Goal: Information Seeking & Learning: Find specific page/section

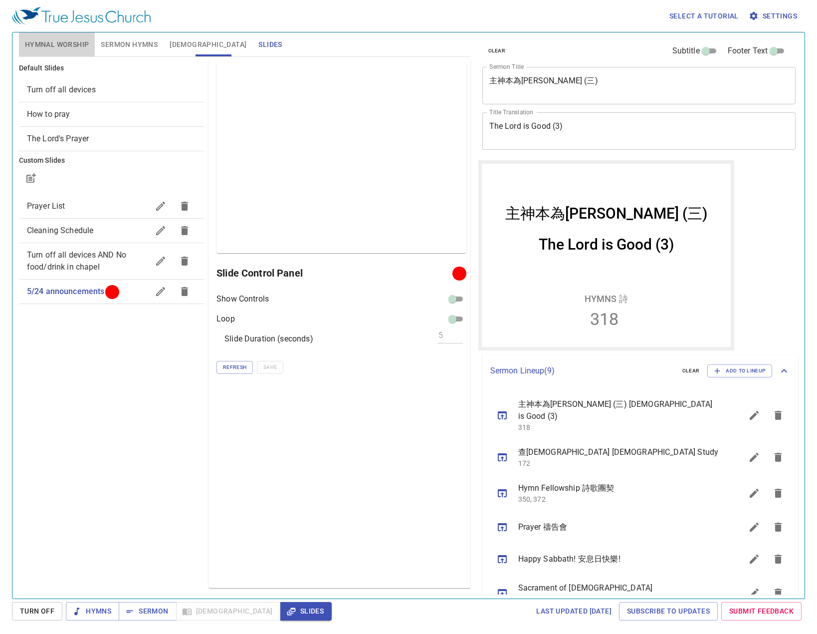
click at [45, 51] on button "Hymnal Worship" at bounding box center [57, 44] width 76 height 24
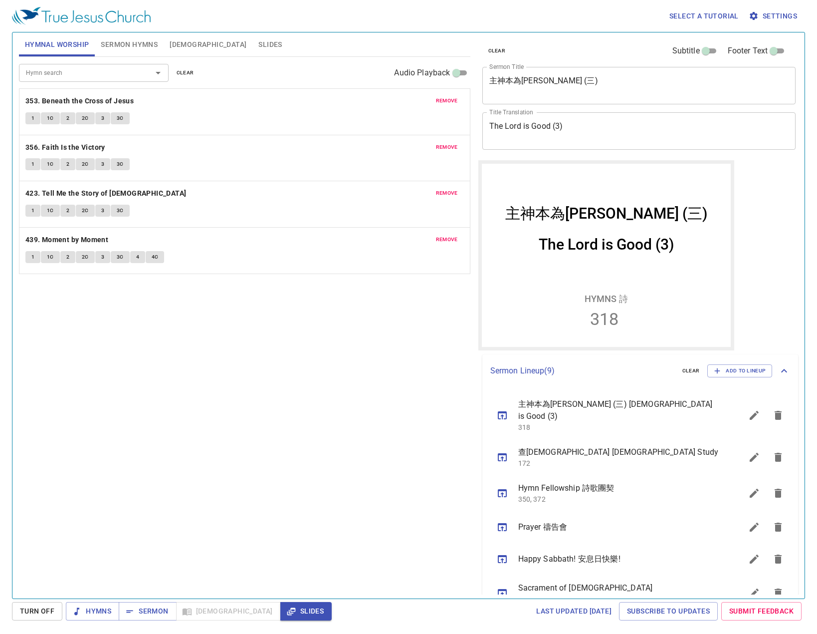
click at [45, 82] on div "Hymn search Hymn search clear Audio Playback" at bounding box center [245, 73] width 452 height 32
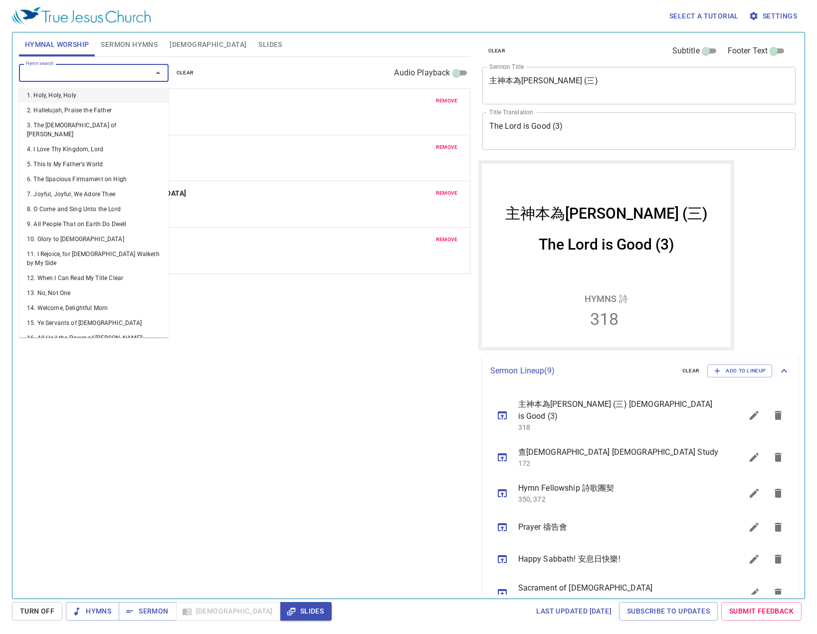
click at [47, 72] on input "Hymn search" at bounding box center [79, 72] width 114 height 11
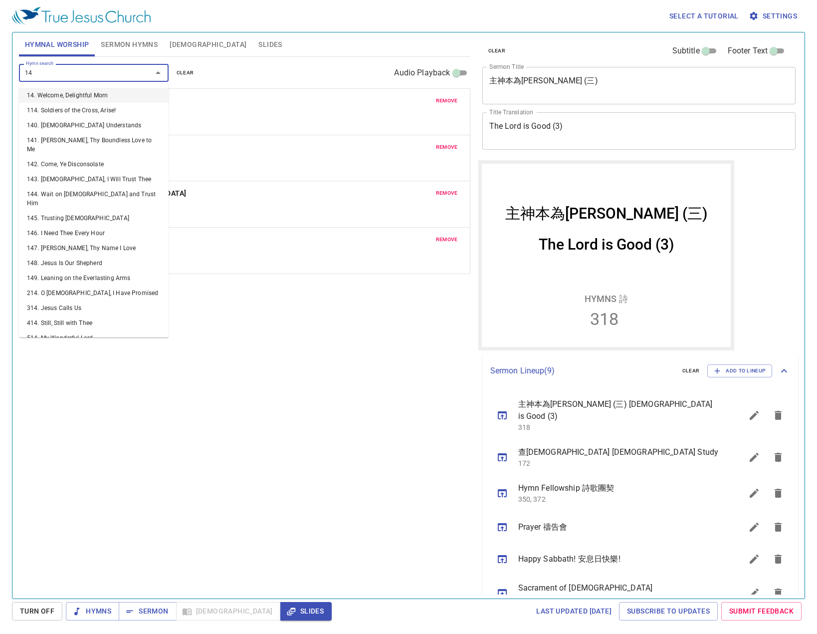
type input "144"
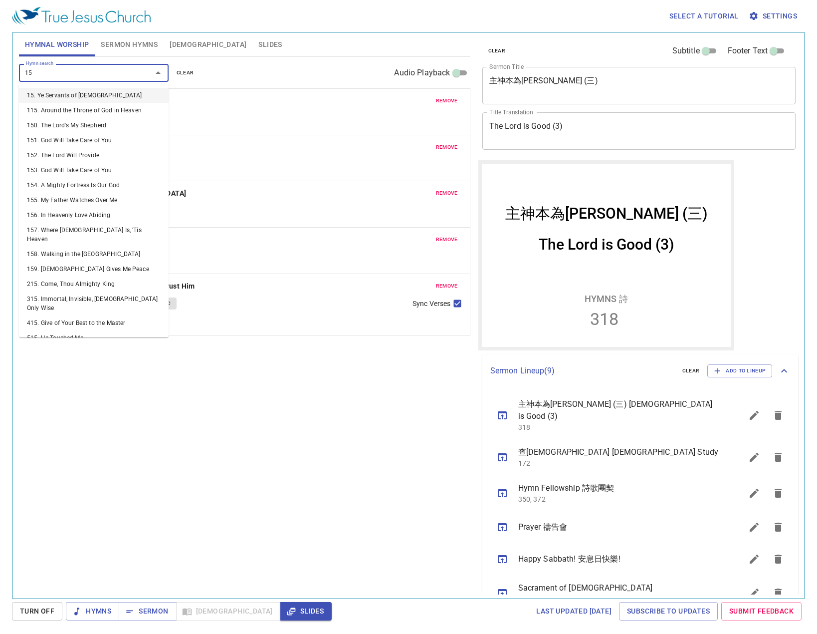
type input "159"
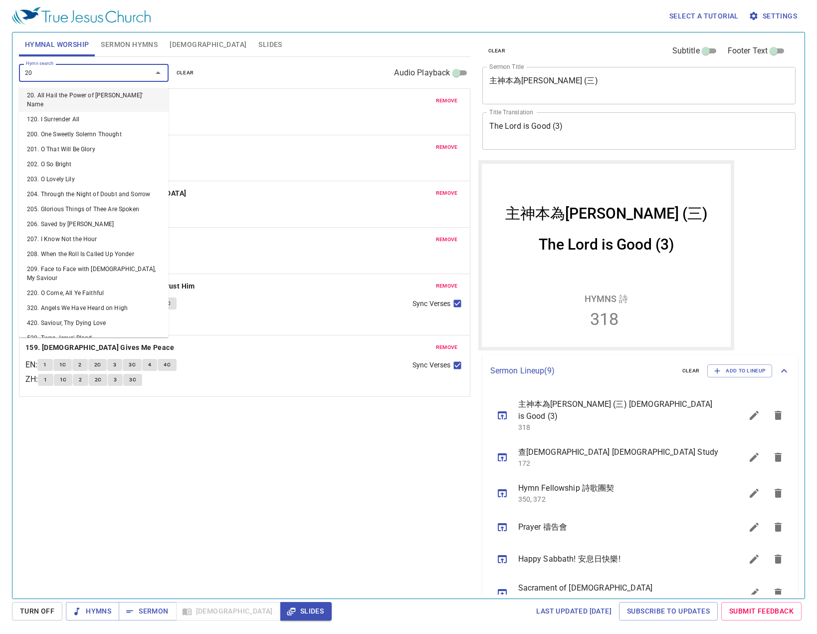
type input "206"
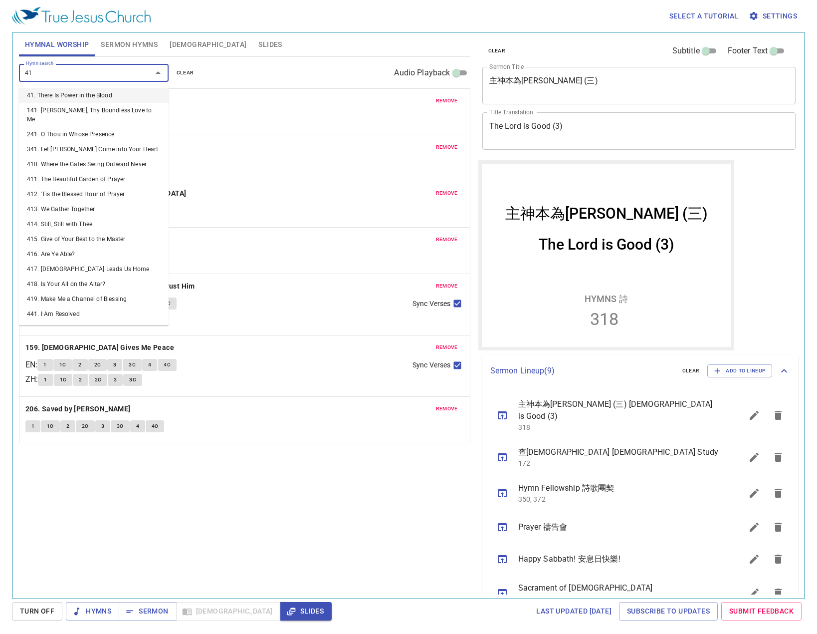
type input "410"
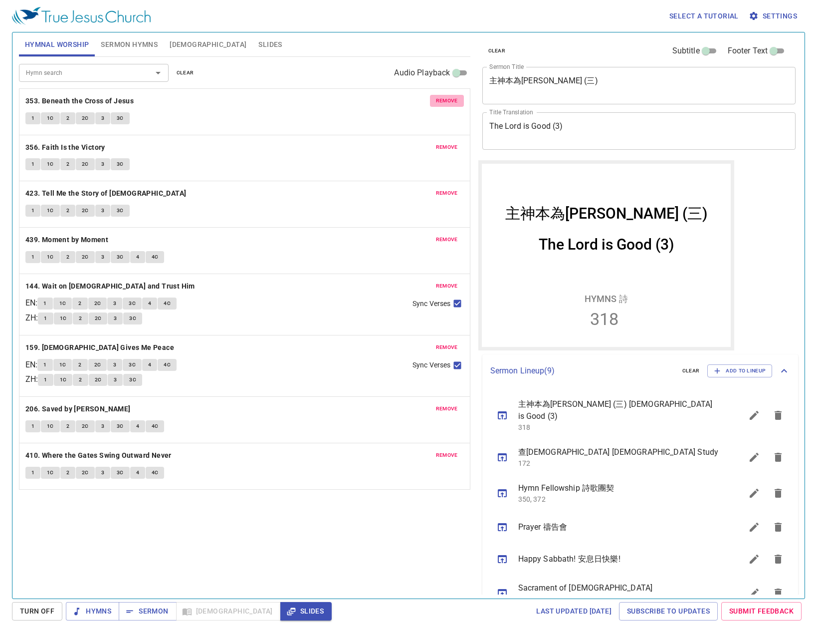
click at [450, 104] on span "remove" at bounding box center [447, 100] width 22 height 9
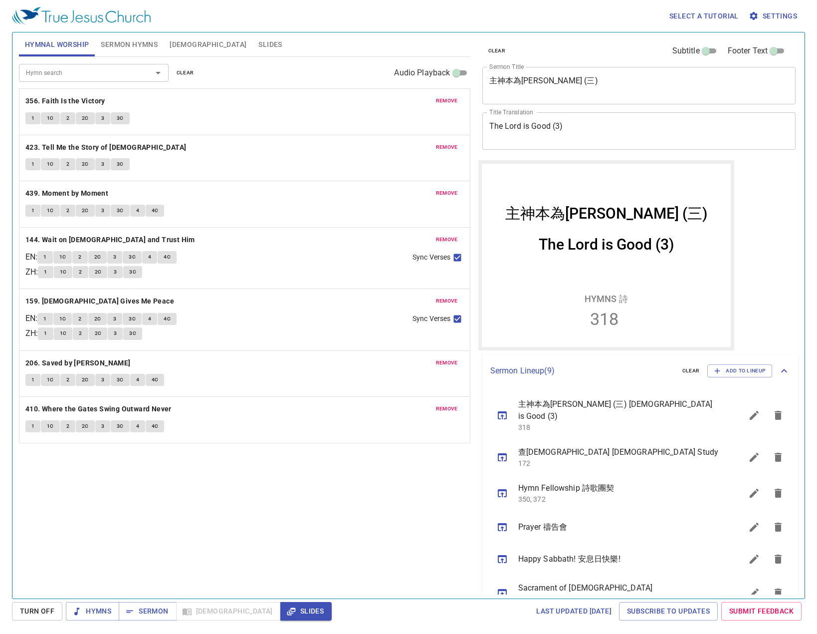
click at [450, 104] on span "remove" at bounding box center [447, 100] width 22 height 9
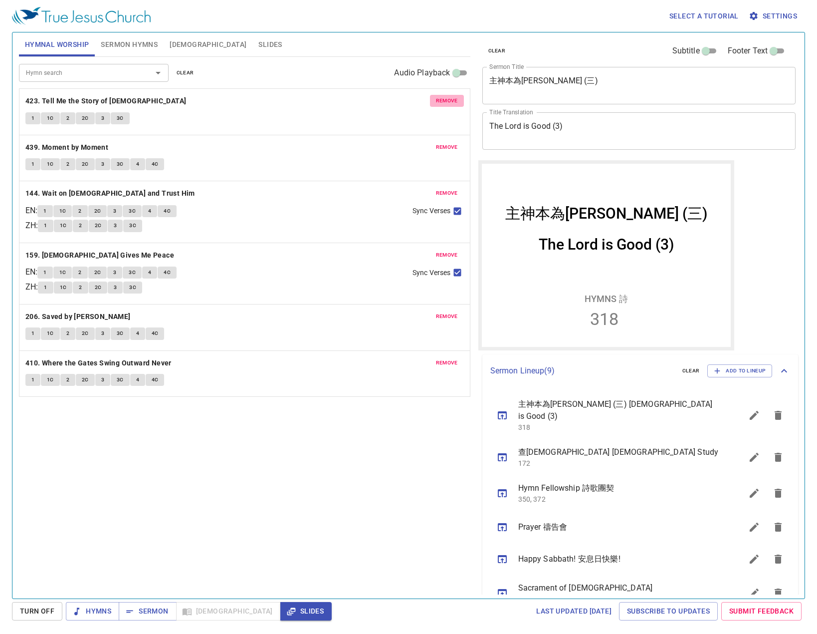
click at [450, 104] on span "remove" at bounding box center [447, 100] width 22 height 9
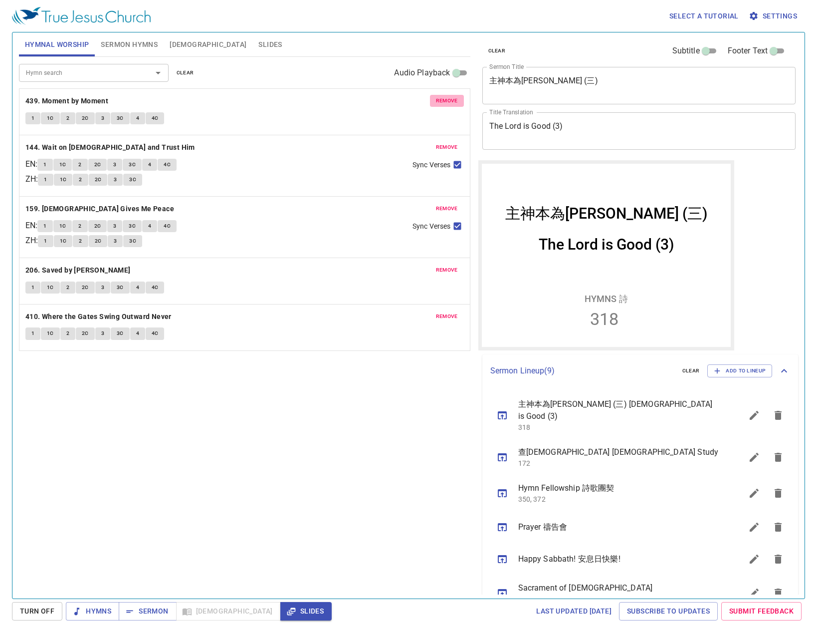
click at [450, 104] on span "remove" at bounding box center [447, 100] width 22 height 9
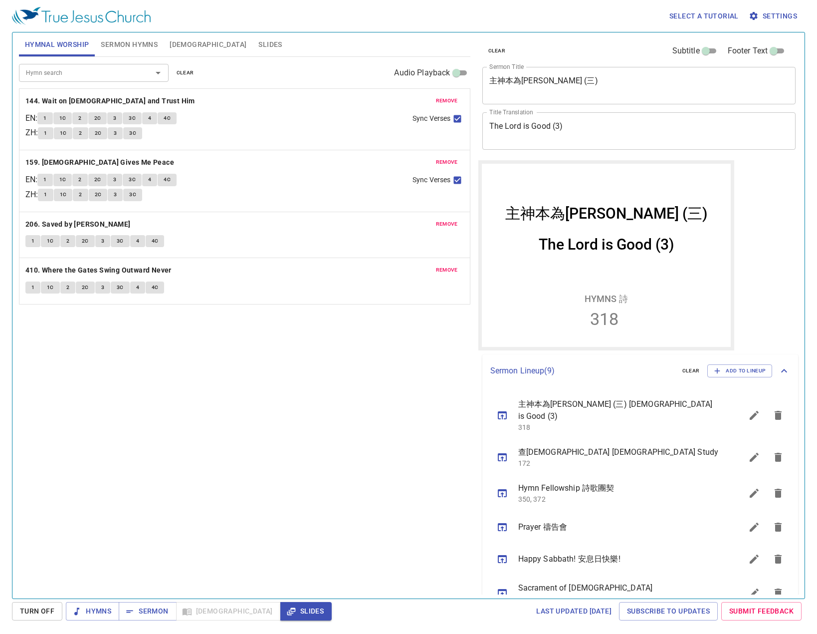
click at [322, 387] on div "Hymn search Hymn search clear Audio Playback remove 144. Wait on God and Trust …" at bounding box center [245, 323] width 452 height 533
drag, startPoint x: 322, startPoint y: 387, endPoint x: 323, endPoint y: 398, distance: 10.6
click at [323, 391] on div "Hymn search Hymn search clear Audio Playback remove 144. Wait on God and Trust …" at bounding box center [245, 323] width 452 height 533
click at [71, 100] on b "144. Wait on [DEMOGRAPHIC_DATA] and Trust Him" at bounding box center [110, 101] width 170 height 12
drag, startPoint x: 254, startPoint y: 78, endPoint x: 238, endPoint y: 89, distance: 19.1
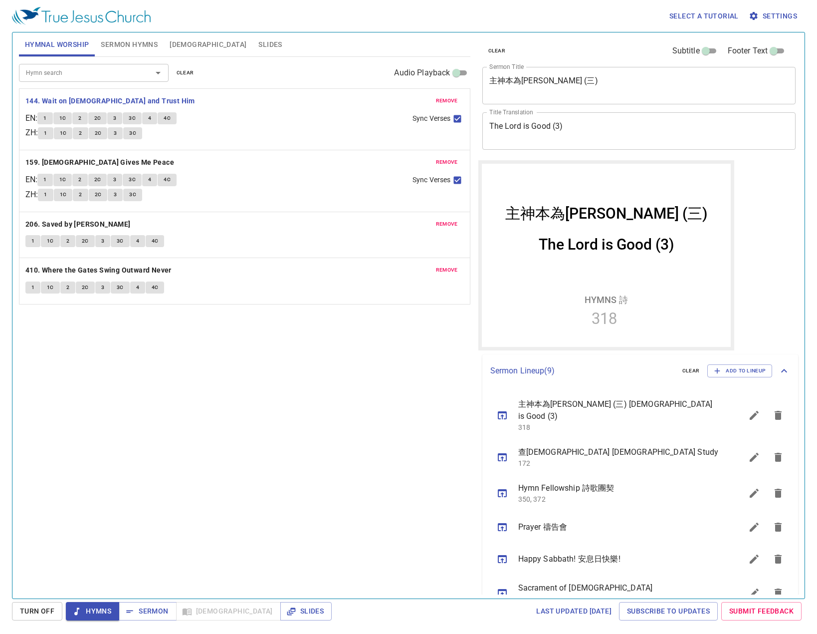
click at [254, 78] on div "Hymn search Hymn search clear Audio Playback" at bounding box center [245, 73] width 452 height 32
click at [52, 116] on button "1" at bounding box center [44, 118] width 15 height 12
click at [355, 125] on div "1 1C 2 2C 3 3C 4 4C" at bounding box center [220, 119] width 367 height 14
click at [66, 117] on span "1C" at bounding box center [62, 118] width 7 height 9
click at [87, 114] on button "2" at bounding box center [79, 118] width 15 height 12
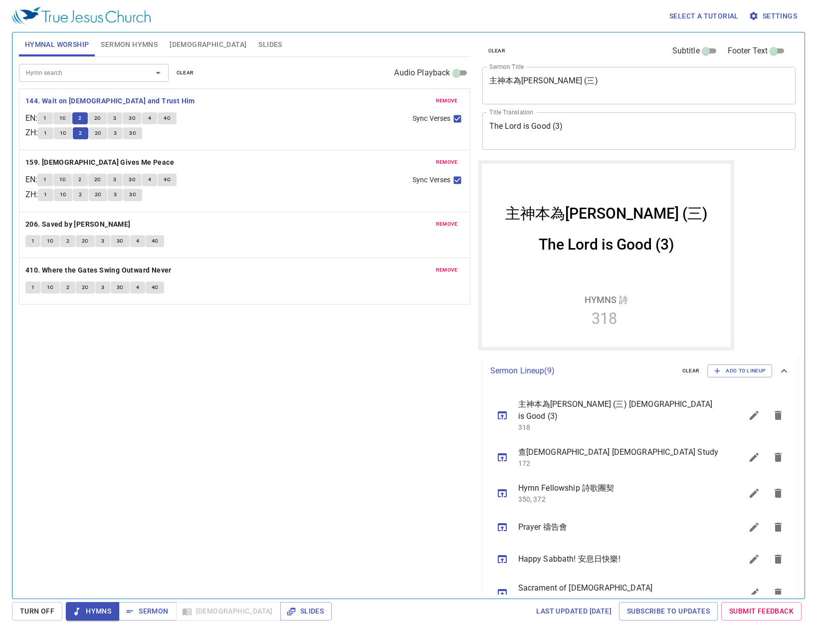
click at [4, 629] on div "Select a tutorial Settings Hymnal Worship Sermon Hymns Bible Slides Hymn search…" at bounding box center [408, 317] width 817 height 634
click at [379, 202] on div "1 1C 2 2C 3 3C" at bounding box center [221, 196] width 367 height 14
click at [101, 115] on span "2C" at bounding box center [97, 118] width 7 height 9
click at [286, 133] on div "1 1C 2 2C 3 3C" at bounding box center [221, 134] width 367 height 14
click at [122, 117] on button "3" at bounding box center [114, 118] width 15 height 12
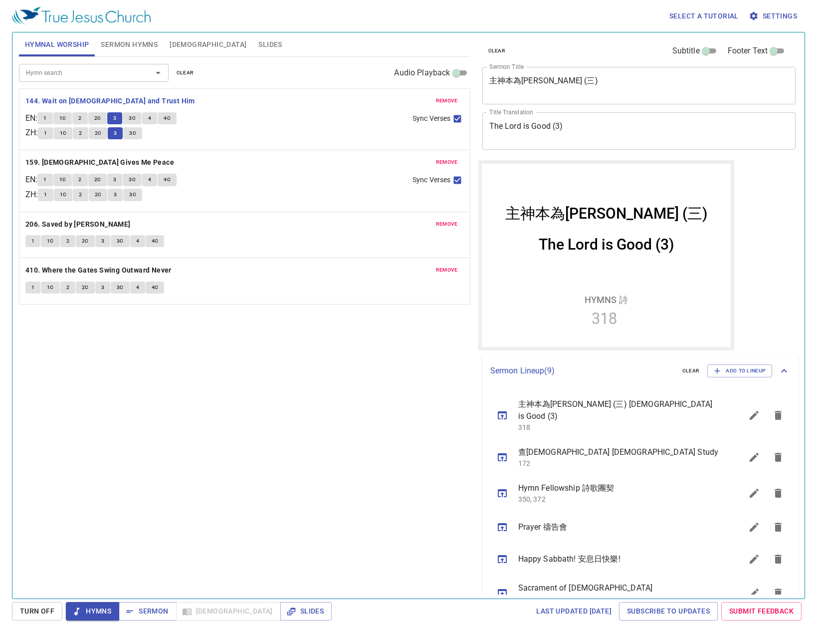
click at [313, 97] on p "144. Wait on [DEMOGRAPHIC_DATA] and Trust Him" at bounding box center [244, 101] width 439 height 12
click at [136, 113] on button "3C" at bounding box center [132, 118] width 19 height 12
drag, startPoint x: 273, startPoint y: 100, endPoint x: 258, endPoint y: 109, distance: 17.9
click at [274, 101] on p "144. Wait on [DEMOGRAPHIC_DATA] and Trust Him" at bounding box center [244, 101] width 439 height 12
click at [149, 117] on button "4" at bounding box center [149, 118] width 15 height 12
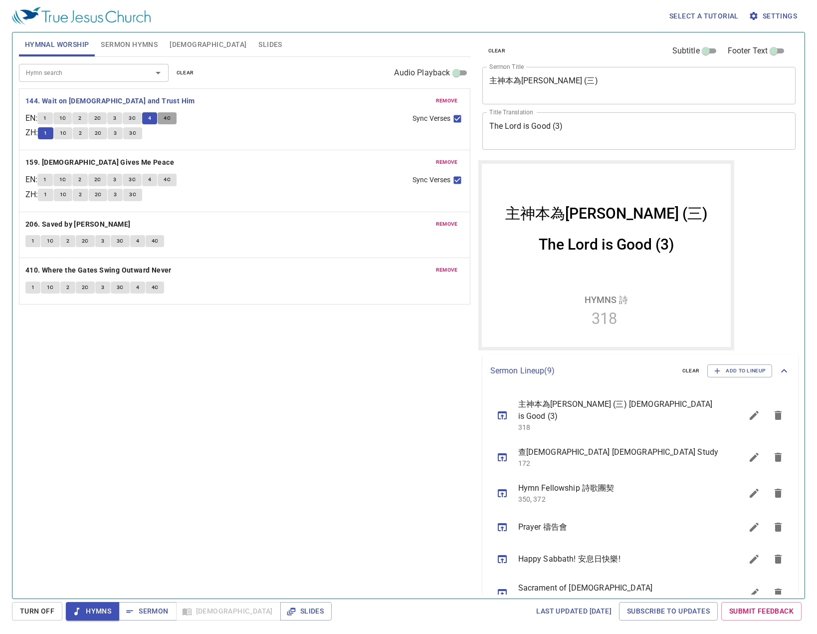
click at [175, 119] on button "4C" at bounding box center [167, 118] width 19 height 12
click at [54, 160] on b "159. [DEMOGRAPHIC_DATA] Gives Me Peace" at bounding box center [99, 162] width 149 height 12
click at [285, 81] on div "Hymn search Hymn search clear Audio Playback" at bounding box center [245, 73] width 452 height 32
click at [52, 180] on button "1" at bounding box center [44, 180] width 15 height 12
click at [66, 180] on span "1C" at bounding box center [62, 179] width 7 height 9
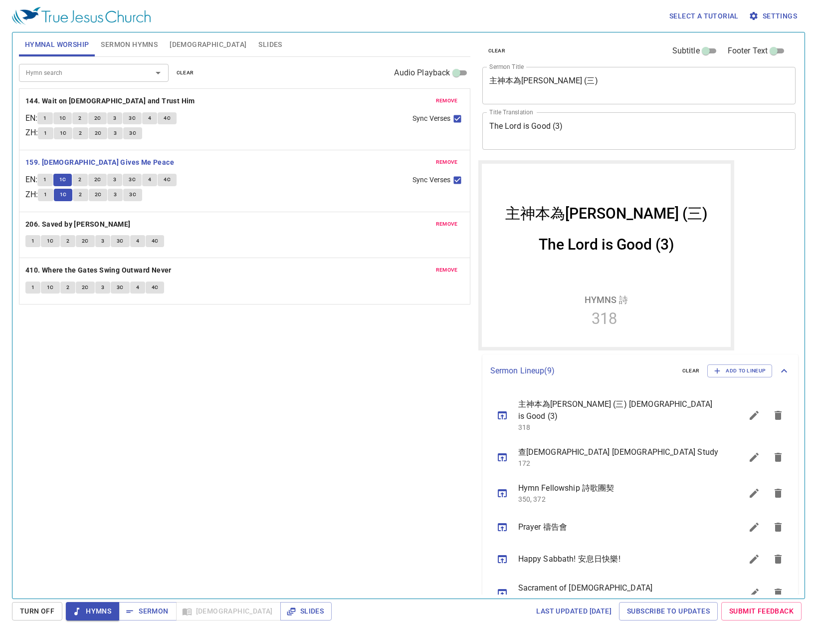
click at [87, 178] on button "2" at bounding box center [79, 180] width 15 height 12
click at [105, 181] on button "2C" at bounding box center [97, 180] width 19 height 12
click at [116, 182] on span "3" at bounding box center [114, 179] width 3 height 9
click at [136, 183] on span "3C" at bounding box center [132, 179] width 7 height 9
click at [273, 25] on div "Select a tutorial Settings" at bounding box center [407, 16] width 790 height 32
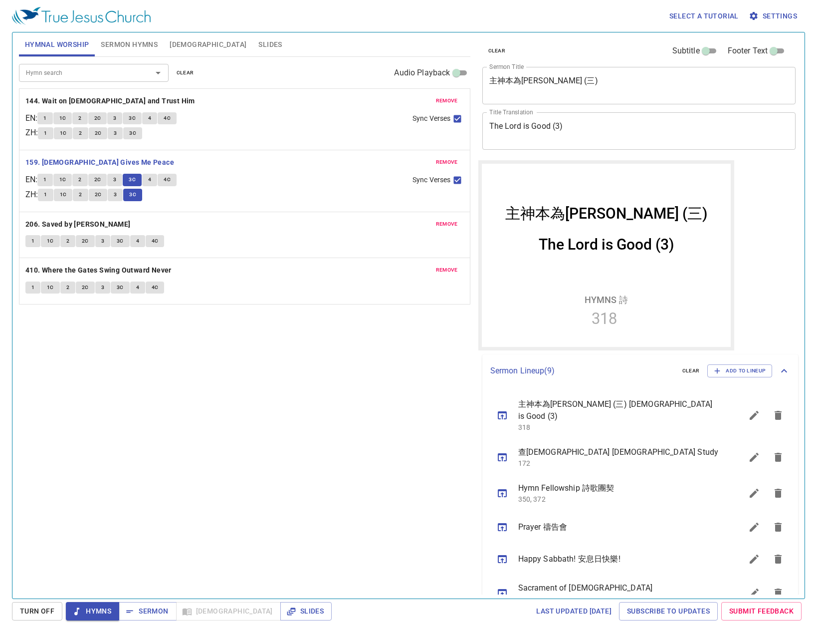
click at [155, 179] on button "4" at bounding box center [149, 180] width 15 height 12
click at [271, 99] on p "144. Wait on [DEMOGRAPHIC_DATA] and Trust Him" at bounding box center [244, 101] width 439 height 12
click at [171, 178] on span "4C" at bounding box center [167, 179] width 7 height 9
click at [45, 221] on b "206. Saved by [PERSON_NAME]" at bounding box center [77, 224] width 105 height 12
click at [268, 96] on p "144. Wait on [DEMOGRAPHIC_DATA] and Trust Him" at bounding box center [244, 101] width 439 height 12
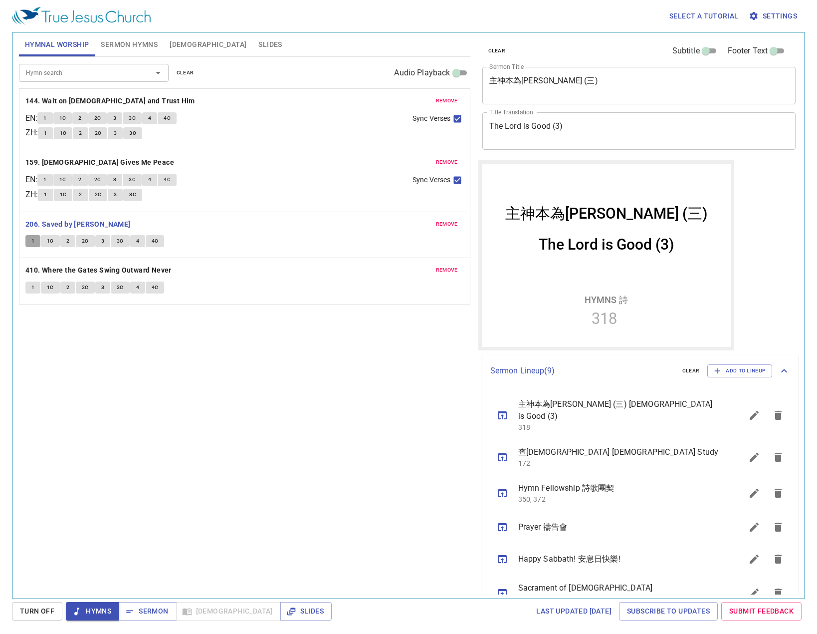
click at [30, 243] on button "1" at bounding box center [32, 241] width 15 height 12
click at [332, 118] on div "1 1C 2 2C 3 3C 4 4C" at bounding box center [220, 119] width 367 height 14
drag, startPoint x: 278, startPoint y: 66, endPoint x: 259, endPoint y: 92, distance: 32.4
click at [278, 66] on div "Hymn search Hymn search clear Audio Playback" at bounding box center [245, 73] width 452 height 32
click at [51, 244] on span "1C" at bounding box center [50, 241] width 7 height 9
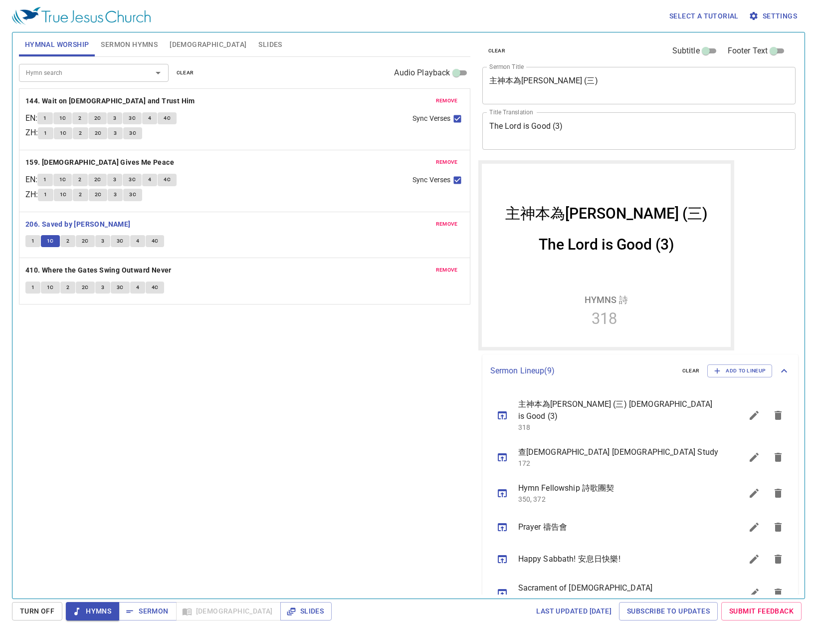
click at [279, 29] on div "Select a tutorial Settings" at bounding box center [407, 16] width 790 height 32
click at [62, 242] on button "2" at bounding box center [67, 241] width 15 height 12
drag, startPoint x: 256, startPoint y: 121, endPoint x: 243, endPoint y: 134, distance: 18.0
click at [256, 121] on div "1 1C 2 2C 3 3C 4 4C" at bounding box center [220, 119] width 367 height 14
click at [83, 238] on span "2C" at bounding box center [85, 241] width 7 height 9
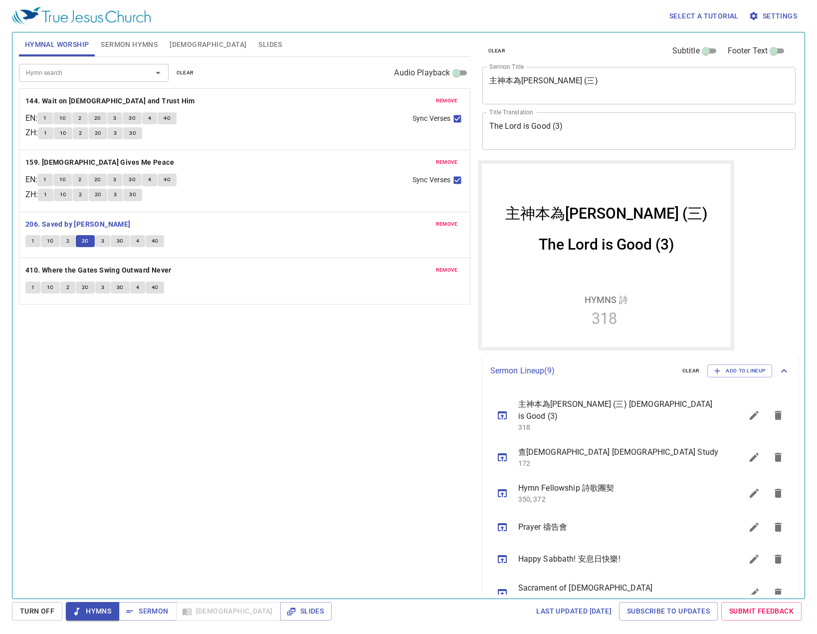
click at [258, 233] on div "remove 206. Saved by Grace 1 1C 2 2C 3 3C 4 4C" at bounding box center [244, 235] width 451 height 46
click at [102, 234] on div "remove 206. Saved by Grace 1 1C 2 2C 3 3C 4 4C" at bounding box center [244, 235] width 451 height 46
click at [101, 243] on span "3" at bounding box center [102, 241] width 3 height 9
click at [84, 324] on div "Hymn search Hymn search clear Audio Playback remove 144. Wait on God and Trust …" at bounding box center [245, 323] width 452 height 533
drag, startPoint x: 314, startPoint y: 157, endPoint x: 250, endPoint y: 195, distance: 75.4
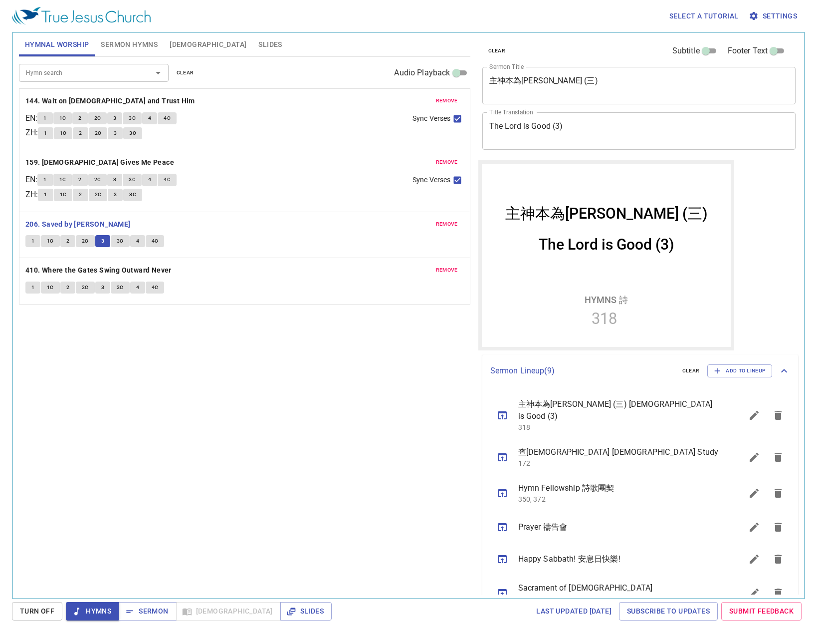
click at [311, 156] on div "remove 144. Wait on God and Trust Him EN : 1 1C 2 2C 3 3C 4 4C ZH : 1 1C 2 2C 3…" at bounding box center [245, 196] width 452 height 216
click at [117, 242] on span "3C" at bounding box center [120, 241] width 7 height 9
click at [134, 242] on button "4" at bounding box center [137, 241] width 15 height 12
click at [322, 119] on div "1 1C 2 2C 3 3C 4 4C" at bounding box center [220, 119] width 367 height 14
click at [152, 242] on span "4C" at bounding box center [155, 241] width 7 height 9
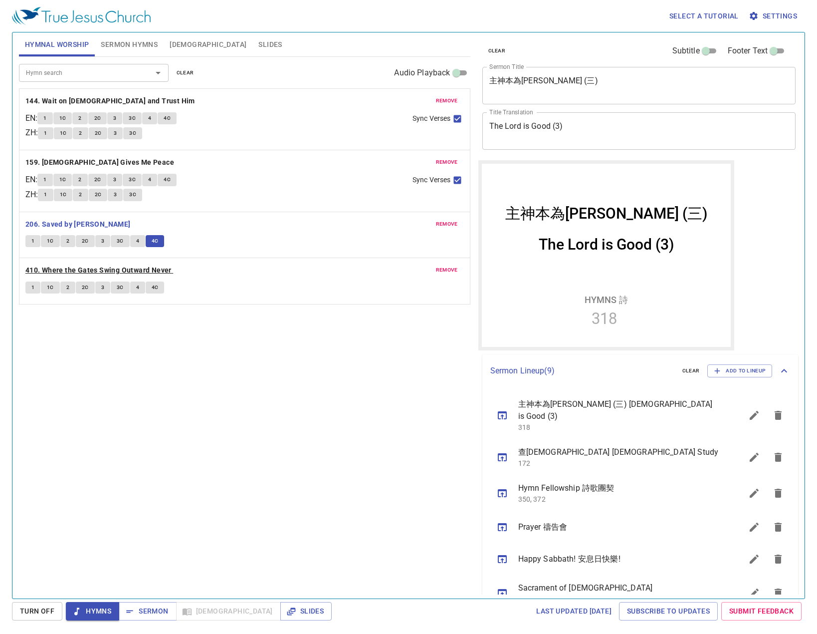
click at [46, 267] on b "410. Where the Gates Swing Outward Never" at bounding box center [98, 270] width 146 height 12
click at [214, 109] on div "remove 144. Wait on God and Trust Him EN : 1 1C 2 2C 3 3C 4 4C ZH : 1 1C 2 2C 3…" at bounding box center [244, 119] width 451 height 61
click at [36, 290] on button "1" at bounding box center [32, 287] width 15 height 12
drag, startPoint x: 90, startPoint y: 343, endPoint x: 57, endPoint y: 301, distance: 53.3
click at [85, 337] on div "Hymn search Hymn search clear Audio Playback remove 144. Wait on God and Trust …" at bounding box center [245, 323] width 452 height 533
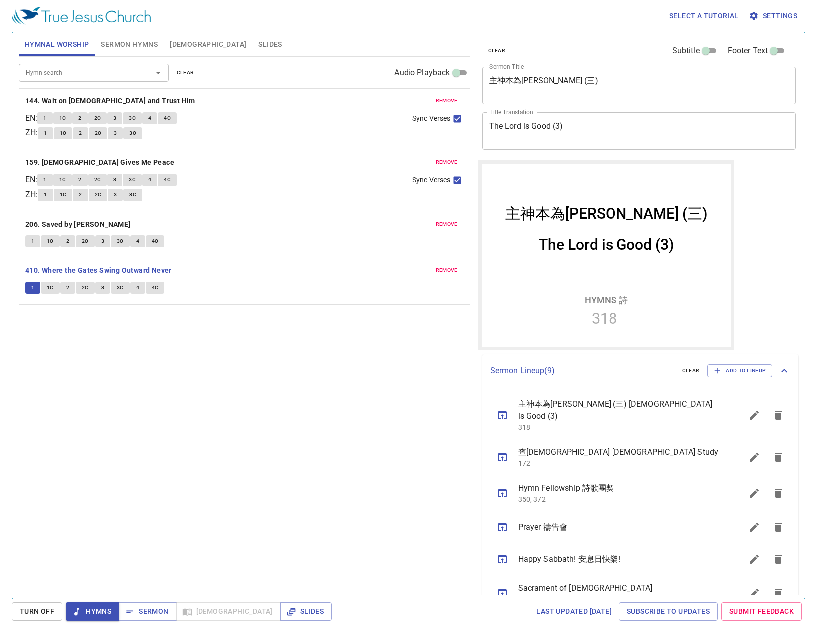
click at [50, 287] on span "1C" at bounding box center [50, 287] width 7 height 9
click at [357, 207] on div "remove 159. Jesus Gives Me Peace EN : 1 1C 2 2C 3 3C 4 4C ZH : 1 1C 2 2C 3 3C S…" at bounding box center [244, 180] width 451 height 61
click at [63, 292] on button "2" at bounding box center [67, 287] width 15 height 12
click at [362, 338] on div "Hymn search Hymn search clear Audio Playback remove 144. Wait on God and Trust …" at bounding box center [245, 323] width 452 height 533
click at [86, 290] on span "2C" at bounding box center [85, 287] width 7 height 9
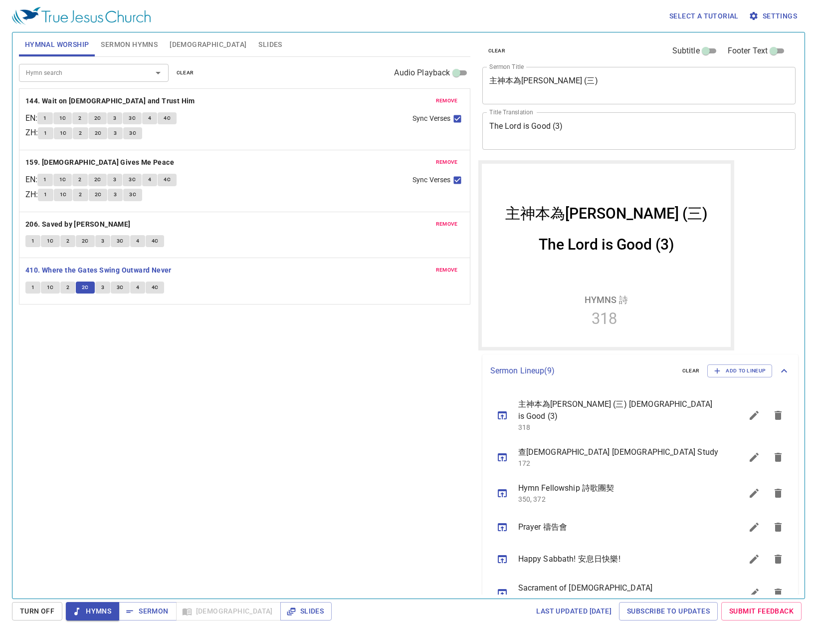
click at [97, 293] on button "3" at bounding box center [102, 287] width 15 height 12
click at [407, 440] on div "Hymn search Hymn search clear Audio Playback remove 144. Wait on God and Trust …" at bounding box center [245, 323] width 452 height 533
click at [120, 289] on span "3C" at bounding box center [120, 287] width 7 height 9
click at [110, 358] on div "Hymn search Hymn search clear Audio Playback remove 144. Wait on God and Trust …" at bounding box center [245, 323] width 452 height 533
click at [138, 287] on span "4" at bounding box center [137, 287] width 3 height 9
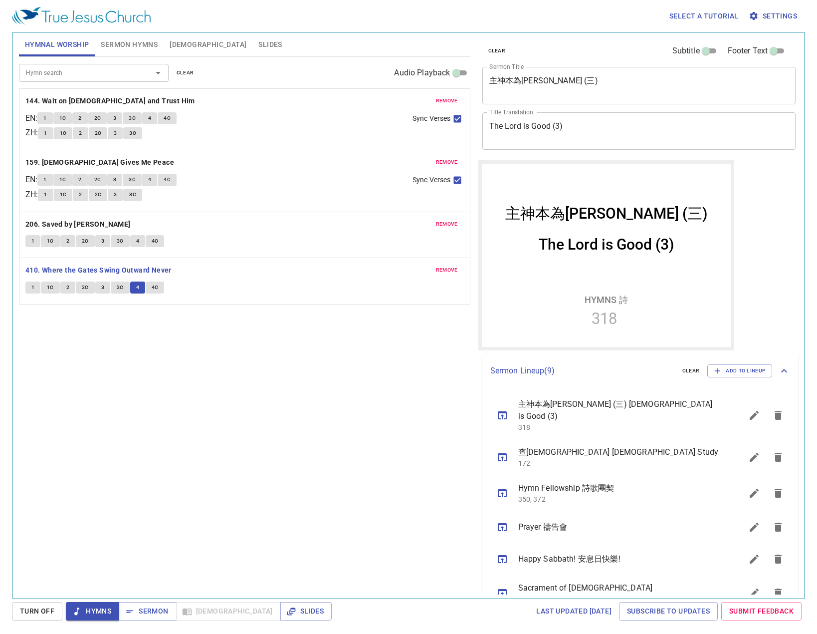
click at [133, 345] on div "Hymn search Hymn search clear Audio Playback remove 144. Wait on God and Trust …" at bounding box center [245, 323] width 452 height 533
click at [156, 283] on span "4C" at bounding box center [155, 287] width 7 height 9
click at [194, 414] on div "Hymn search Hymn search clear Audio Playback remove 144. Wait on God and Trust …" at bounding box center [245, 323] width 452 height 533
click at [158, 615] on span "Sermon" at bounding box center [147, 611] width 41 height 12
click at [301, 92] on div "remove 144. Wait on God and Trust Him EN : 1 1C 2 2C 3 3C 4 4C ZH : 1 1C 2 2C 3…" at bounding box center [244, 119] width 451 height 61
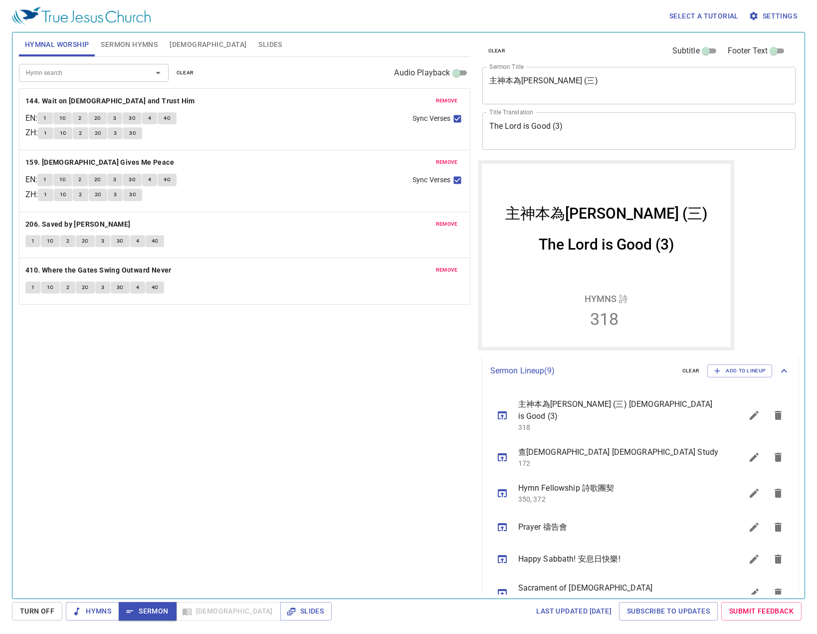
click at [121, 40] on span "Sermon Hymns" at bounding box center [129, 44] width 57 height 12
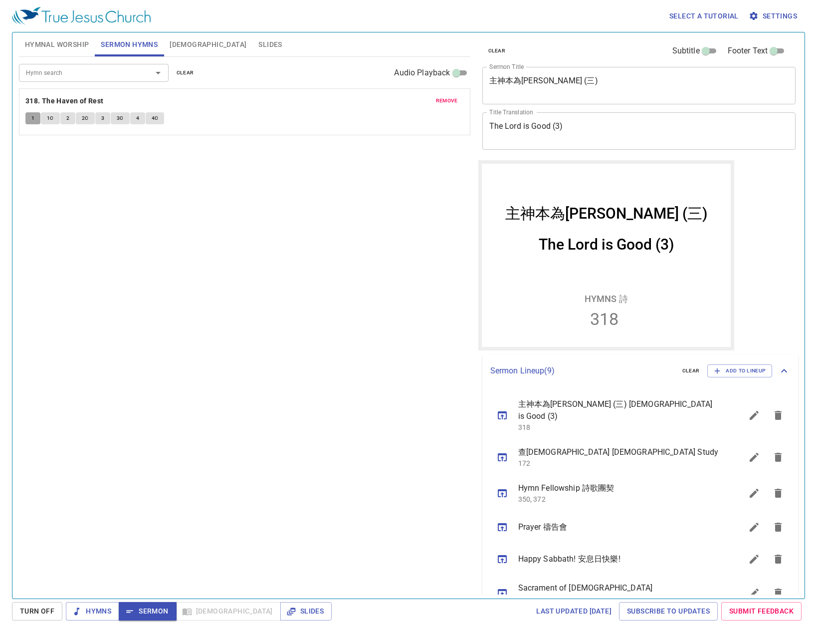
click at [35, 116] on button "1" at bounding box center [32, 118] width 15 height 12
click at [248, 89] on div "remove 318. The Haven of Rest 1 1C 2 2C 3 3C 4 4C" at bounding box center [244, 112] width 451 height 46
drag, startPoint x: 286, startPoint y: 94, endPoint x: 270, endPoint y: 97, distance: 16.2
click at [285, 94] on div "remove 318. The Haven of Rest 1 1C 2 2C 3 3C 4 4C" at bounding box center [244, 112] width 451 height 46
click at [50, 118] on span "1C" at bounding box center [50, 118] width 7 height 9
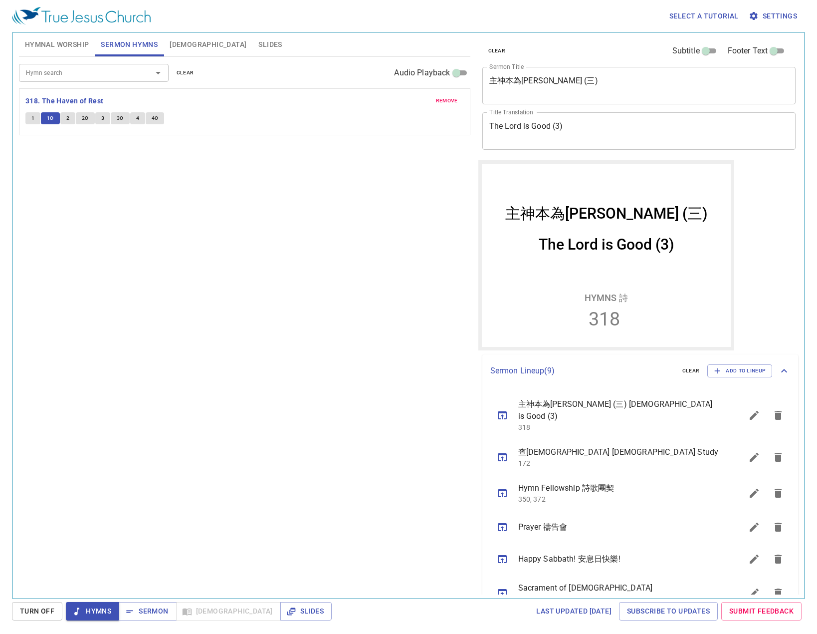
click at [306, 96] on p "318. The Haven of Rest" at bounding box center [244, 101] width 439 height 12
click at [69, 116] on span "2" at bounding box center [67, 118] width 3 height 9
click at [81, 119] on button "2C" at bounding box center [85, 118] width 19 height 12
click at [103, 119] on span "3" at bounding box center [102, 118] width 3 height 9
click at [121, 116] on span "3C" at bounding box center [120, 118] width 7 height 9
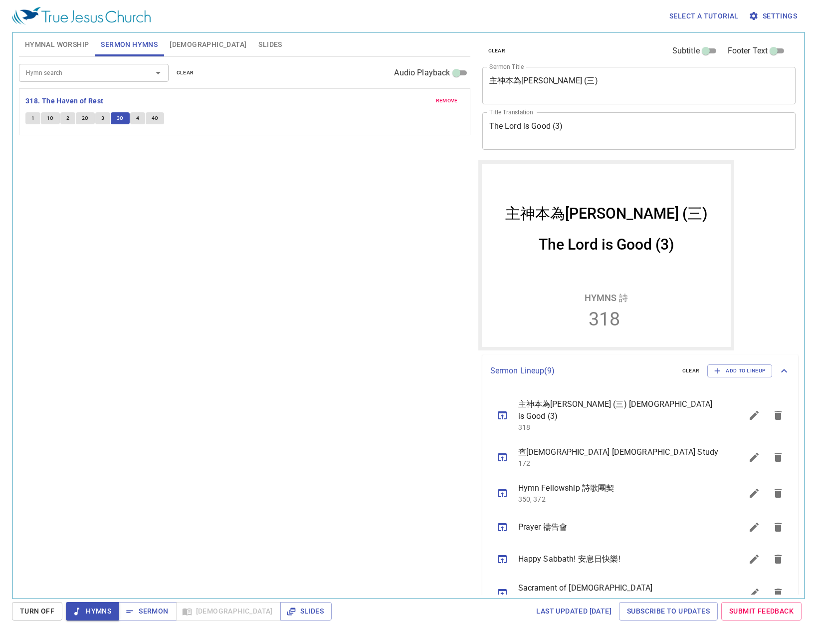
click at [231, 92] on div "remove 318. The Haven of Rest 1 1C 2 2C 3 3C 4 4C" at bounding box center [244, 112] width 451 height 46
click at [139, 116] on button "4" at bounding box center [137, 118] width 15 height 12
click at [152, 119] on span "4C" at bounding box center [155, 118] width 7 height 9
click at [138, 610] on span "Sermon" at bounding box center [147, 611] width 41 height 12
click at [169, 40] on button "[DEMOGRAPHIC_DATA]" at bounding box center [208, 44] width 89 height 24
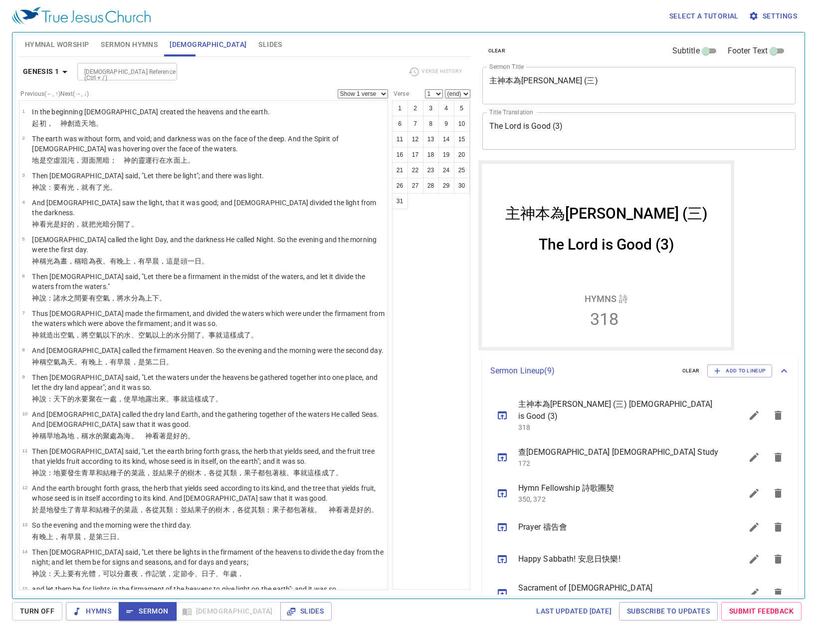
click at [116, 79] on div "[DEMOGRAPHIC_DATA] Reference (Ctrl + /)" at bounding box center [127, 71] width 100 height 17
click at [64, 77] on icon "button" at bounding box center [65, 72] width 12 height 12
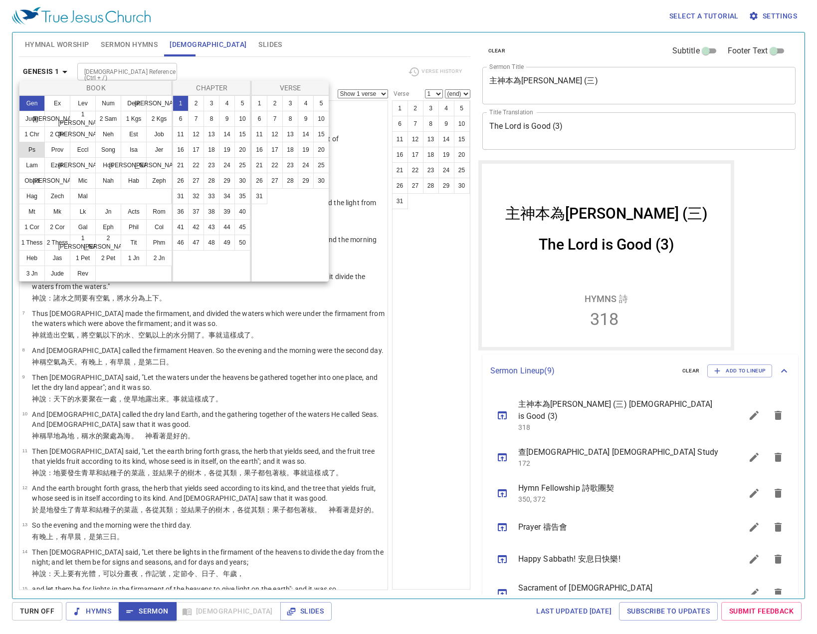
click at [39, 152] on button "Ps" at bounding box center [32, 150] width 26 height 16
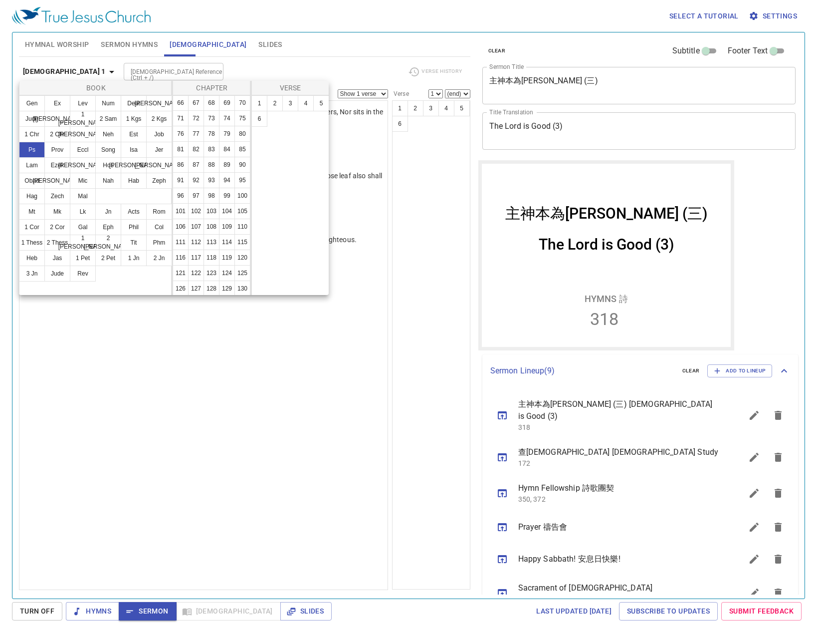
scroll to position [250, 0]
click at [204, 187] on button "107" at bounding box center [196, 179] width 16 height 16
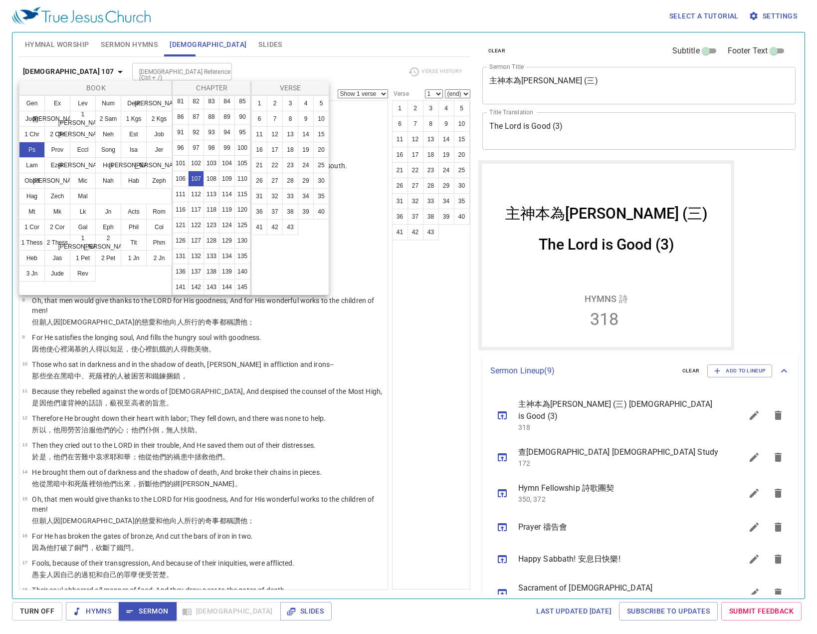
click at [319, 40] on div at bounding box center [408, 317] width 817 height 634
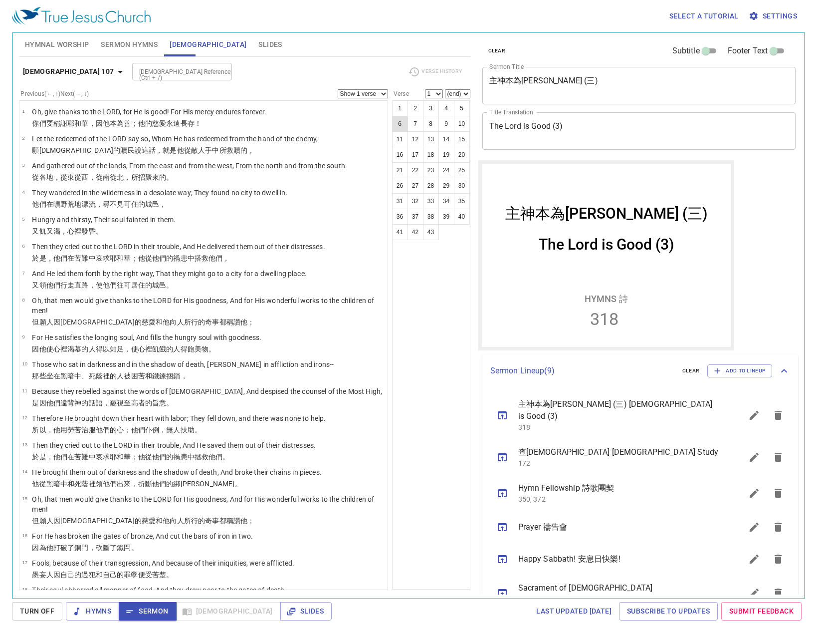
click at [402, 122] on button "6" at bounding box center [400, 124] width 16 height 16
select select "6"
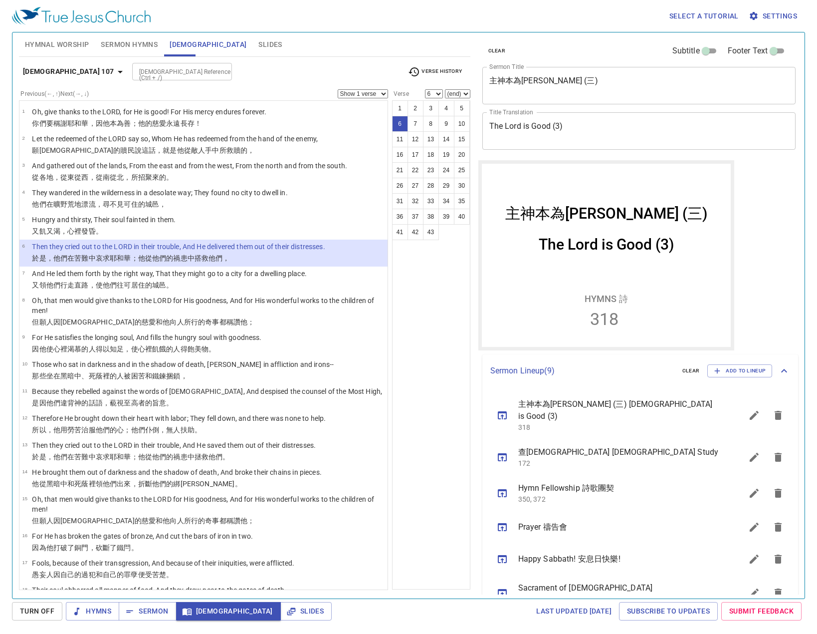
click at [444, 363] on div "1 2 3 4 5 6 7 8 9 10 11 12 13 14 15 16 17 18 19 20 21 22 23 24 25 26 27 28 29 3…" at bounding box center [431, 344] width 78 height 489
click at [428, 128] on button "8" at bounding box center [431, 124] width 16 height 16
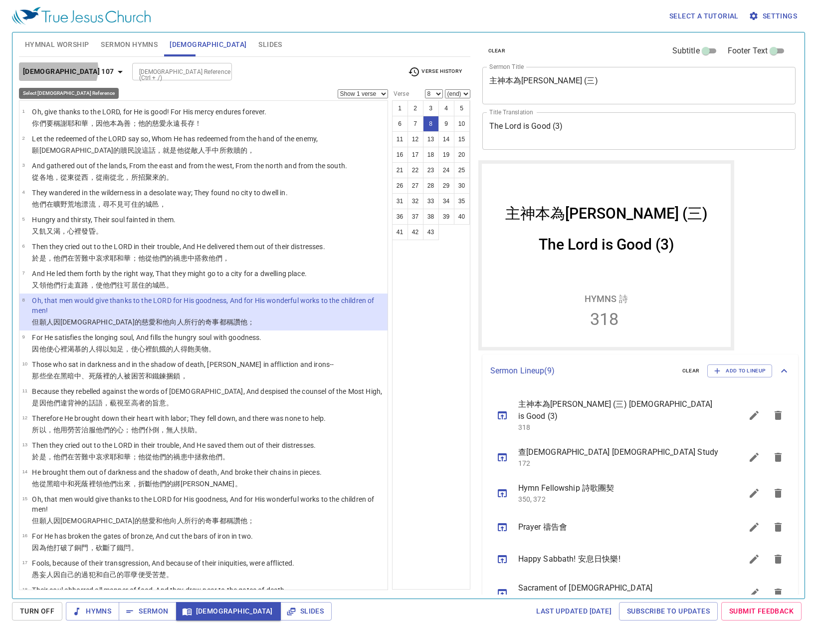
click at [57, 69] on b "Psalm 107" at bounding box center [68, 71] width 91 height 12
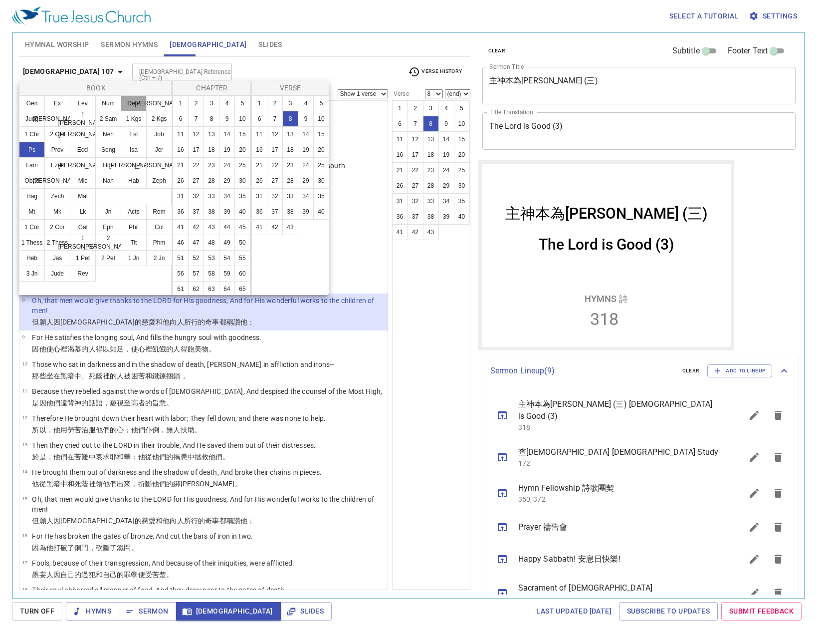
click at [135, 103] on button "Deut" at bounding box center [134, 103] width 26 height 16
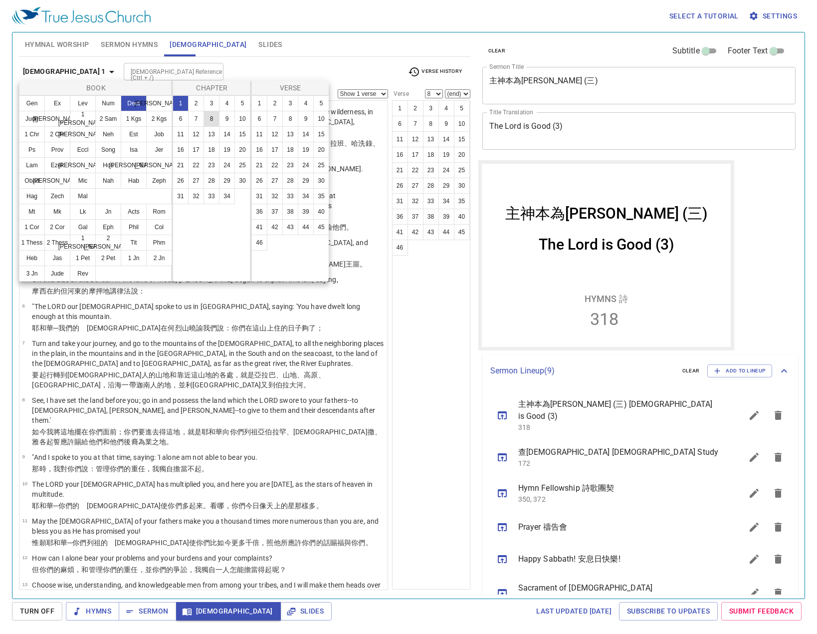
click at [214, 120] on button "8" at bounding box center [212, 119] width 16 height 16
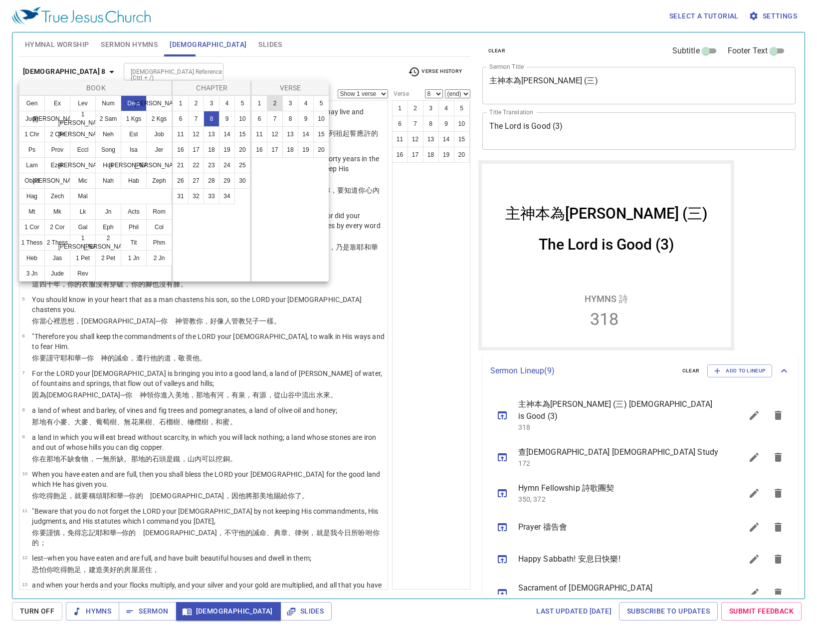
click at [278, 99] on button "2" at bounding box center [275, 103] width 16 height 16
select select "2"
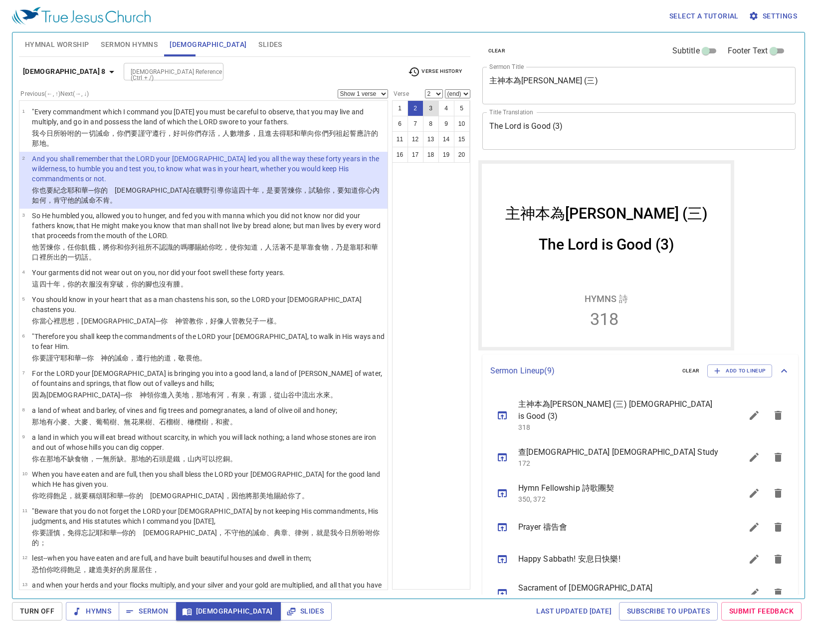
click at [434, 111] on button "3" at bounding box center [431, 108] width 16 height 16
select select "3"
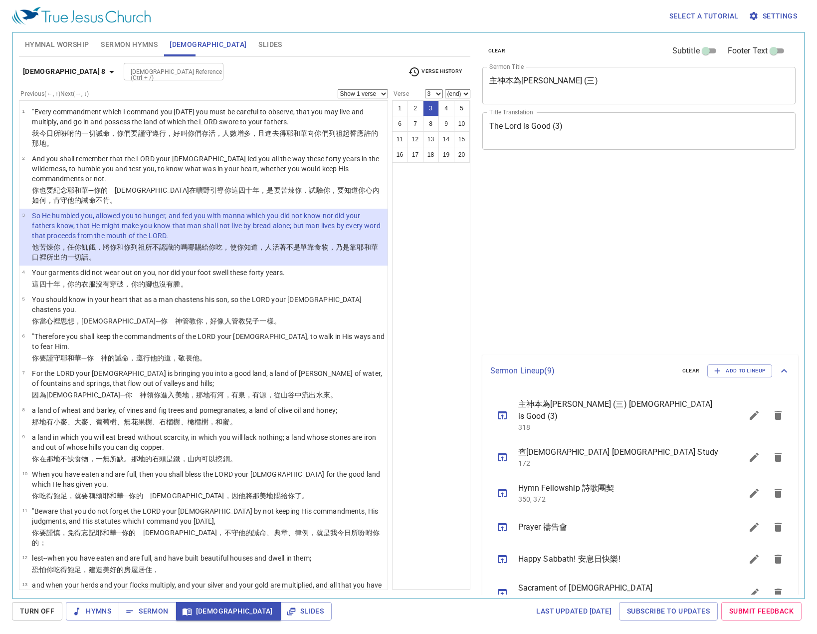
select select "3"
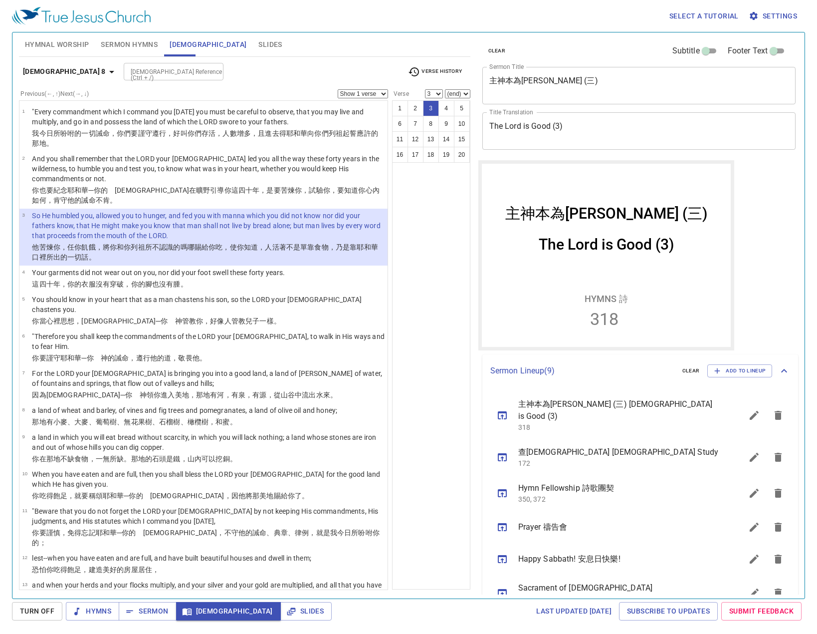
click at [127, 71] on input "[DEMOGRAPHIC_DATA] Reference (Ctrl + /)" at bounding box center [165, 71] width 77 height 11
drag, startPoint x: 154, startPoint y: 60, endPoint x: 131, endPoint y: 69, distance: 25.3
click at [152, 61] on input "psalm 110:71" at bounding box center [165, 61] width 77 height 11
drag, startPoint x: 132, startPoint y: 63, endPoint x: 156, endPoint y: 56, distance: 24.5
click at [134, 62] on input "psalm 110:71" at bounding box center [165, 61] width 77 height 11
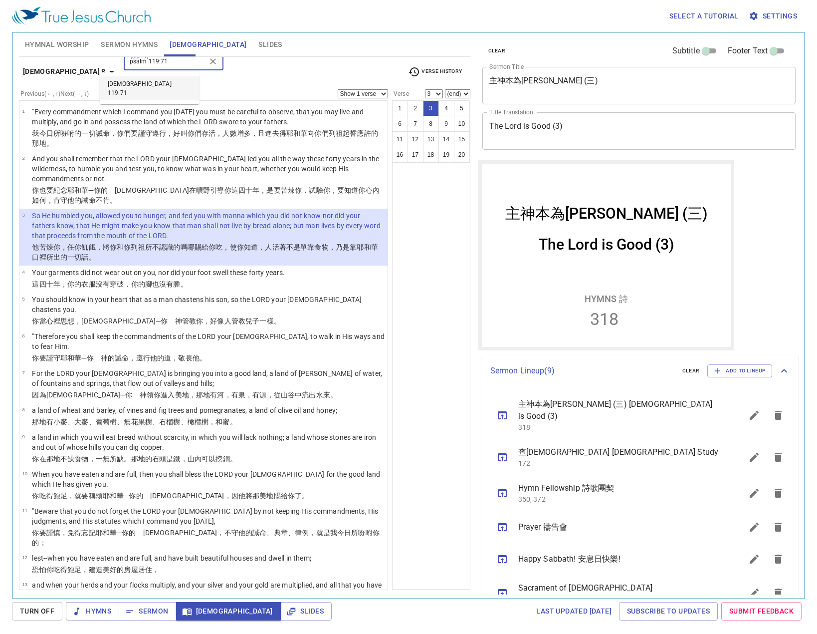
type input "psalm 119:71"
select select "71"
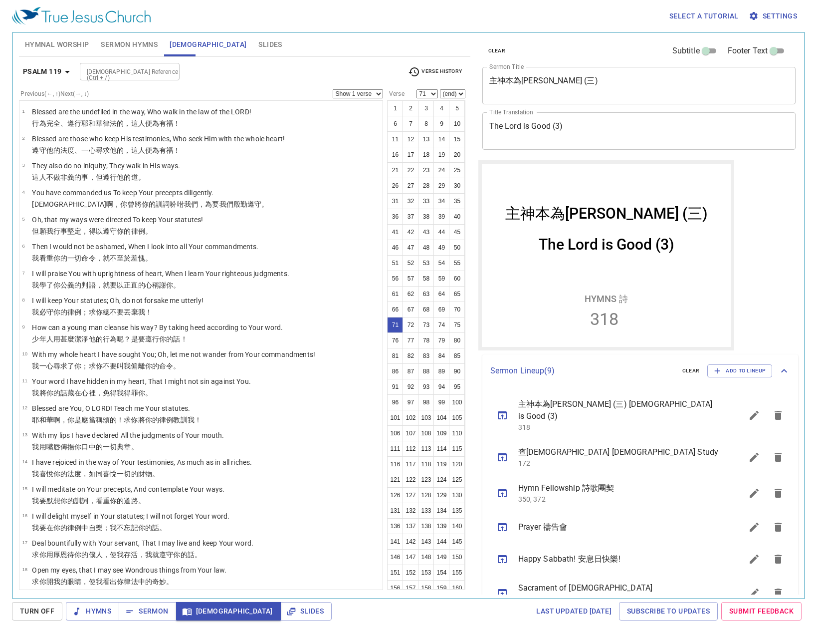
scroll to position [1660, 0]
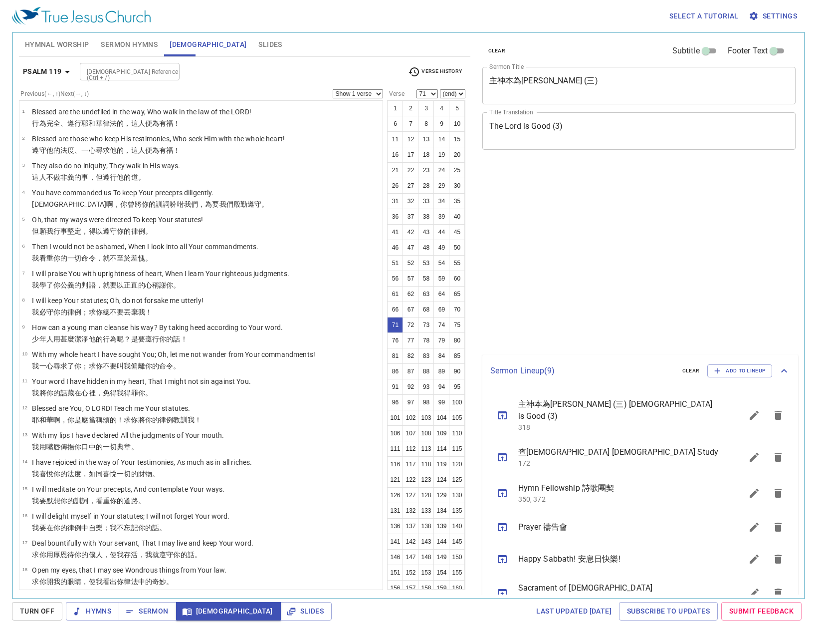
select select "71"
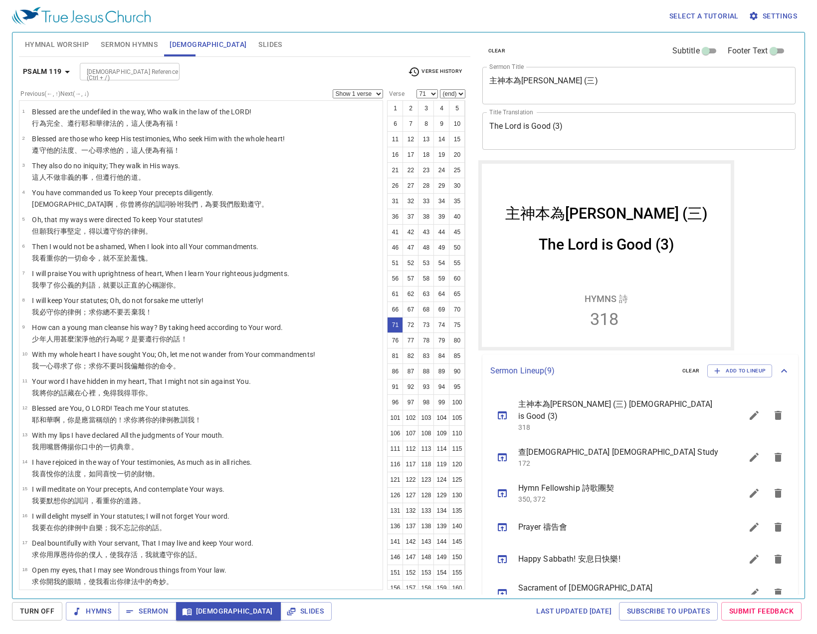
scroll to position [1660, 0]
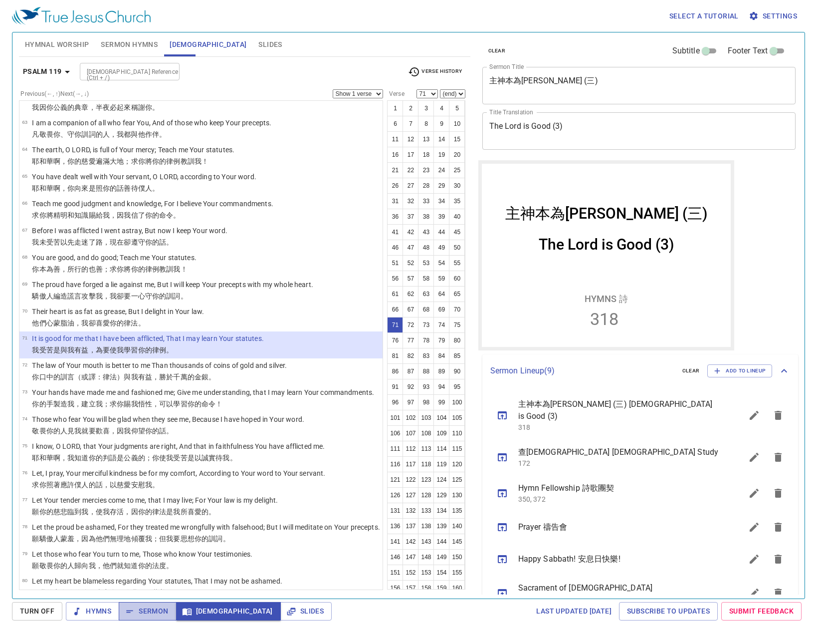
click at [145, 610] on span "Sermon" at bounding box center [147, 611] width 41 height 12
click at [108, 71] on input "[DEMOGRAPHIC_DATA] Reference (Ctrl + /)" at bounding box center [121, 71] width 77 height 11
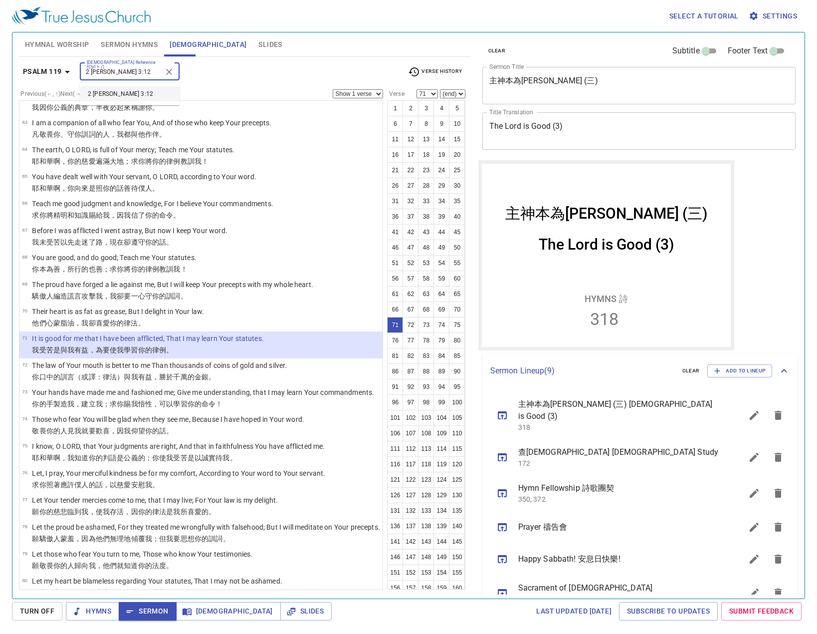
type input "2 [PERSON_NAME] 3:12"
select select "12"
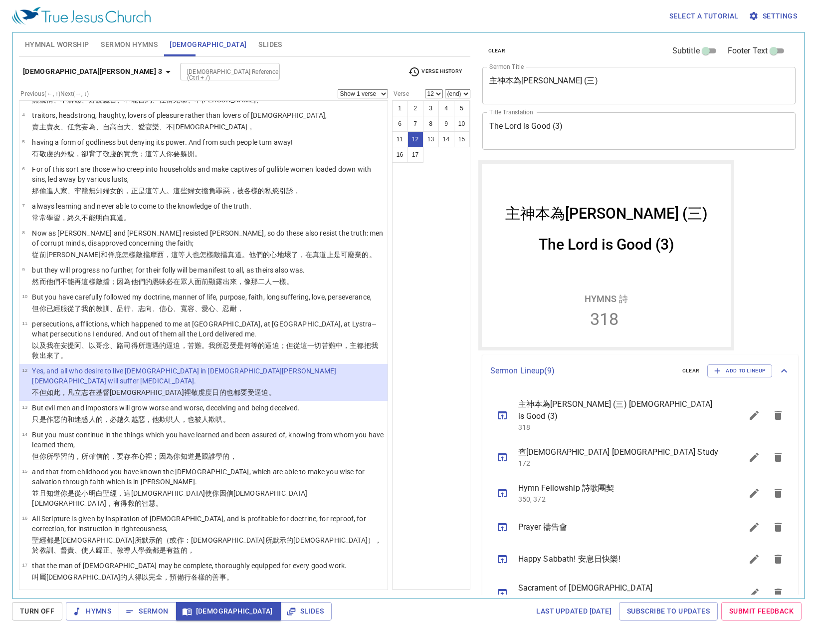
scroll to position [0, 0]
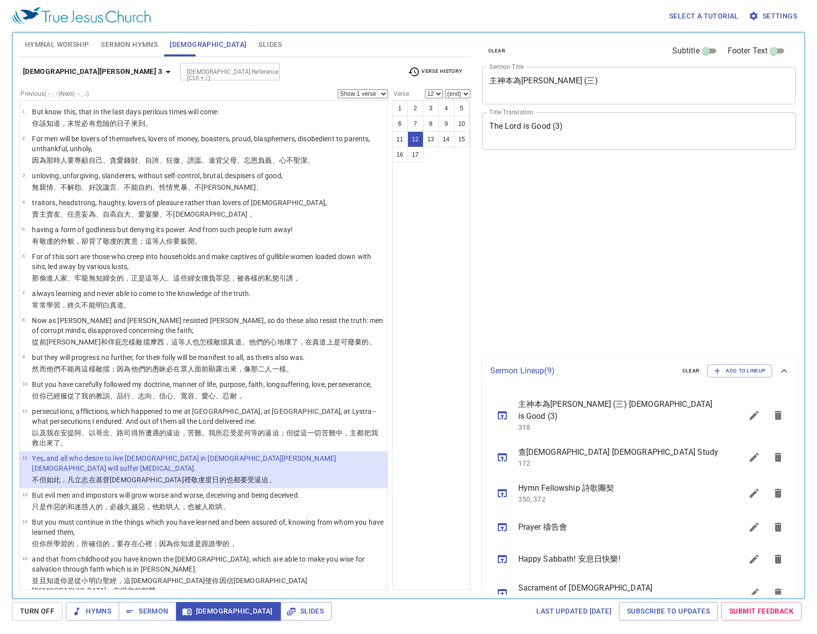
select select "12"
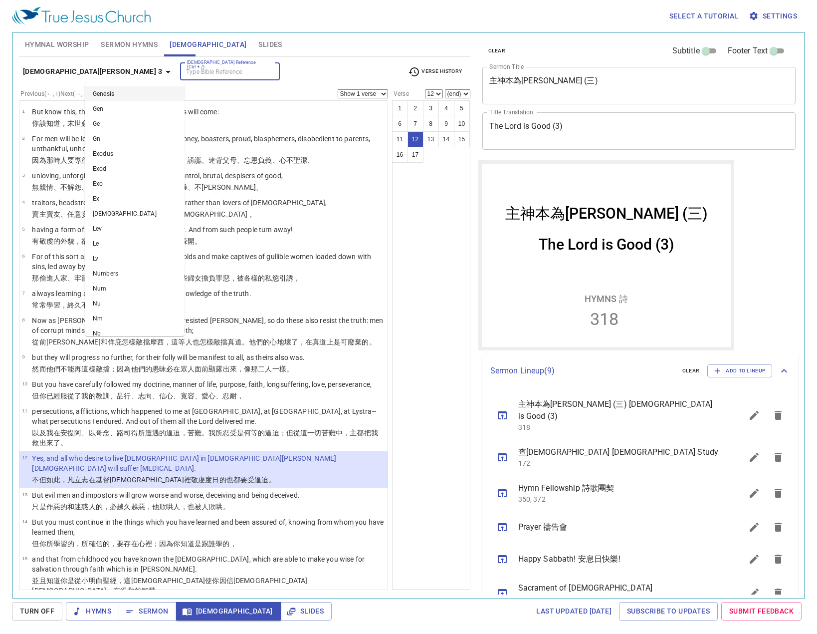
click at [183, 73] on input "[DEMOGRAPHIC_DATA] Reference (Ctrl + /)" at bounding box center [221, 71] width 77 height 11
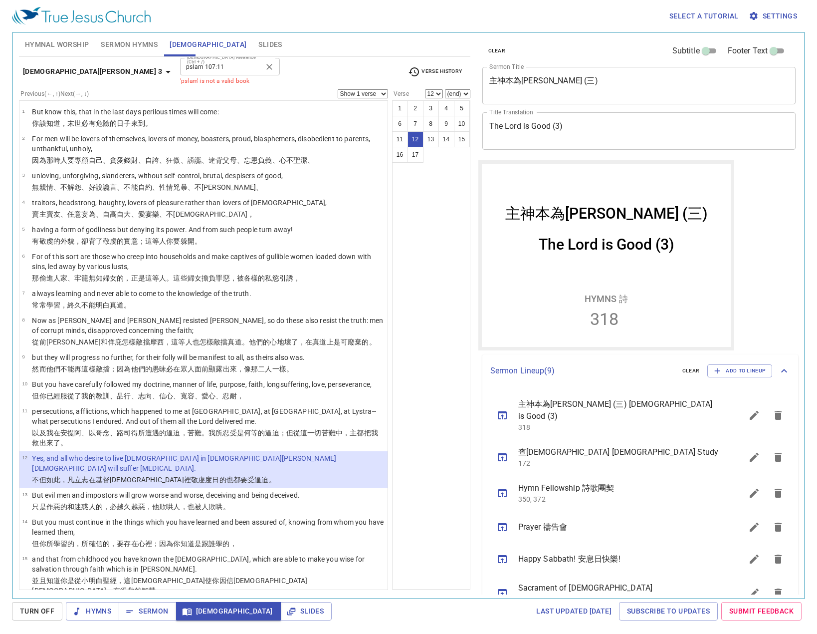
drag, startPoint x: 103, startPoint y: 71, endPoint x: 109, endPoint y: 66, distance: 7.5
click at [183, 68] on input "pslam 107:11" at bounding box center [221, 66] width 77 height 11
click at [183, 70] on input "pslam 107:11" at bounding box center [221, 66] width 77 height 11
type input "ps 107:11"
select select "11"
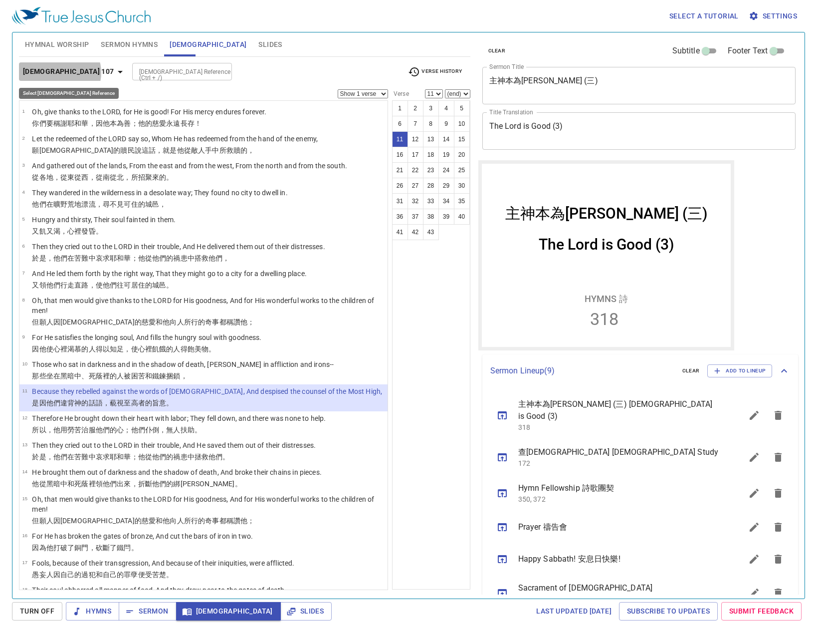
click at [59, 72] on b "[DEMOGRAPHIC_DATA] 107" at bounding box center [68, 71] width 91 height 12
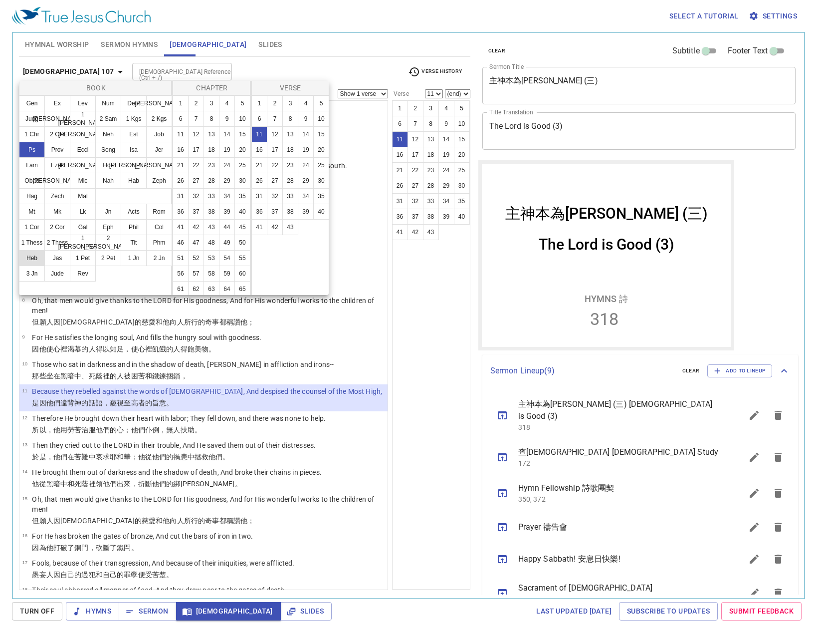
click at [35, 260] on button "Heb" at bounding box center [32, 258] width 26 height 16
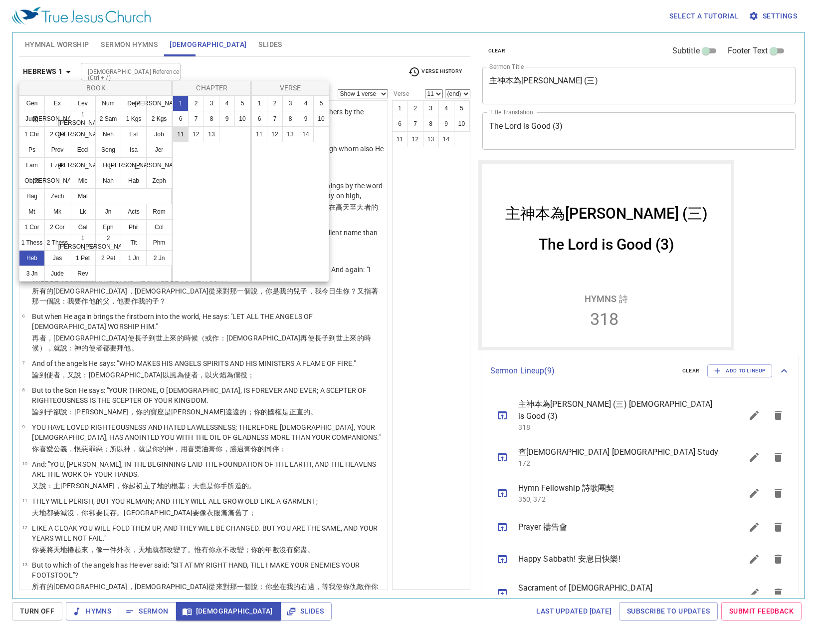
click at [183, 136] on button "11" at bounding box center [181, 134] width 16 height 16
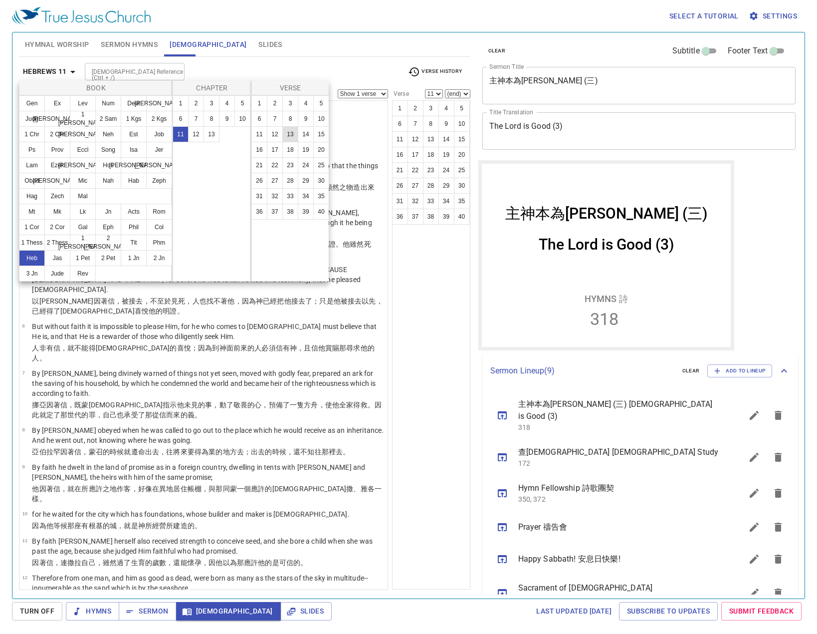
click at [287, 131] on button "13" at bounding box center [290, 134] width 16 height 16
select select "13"
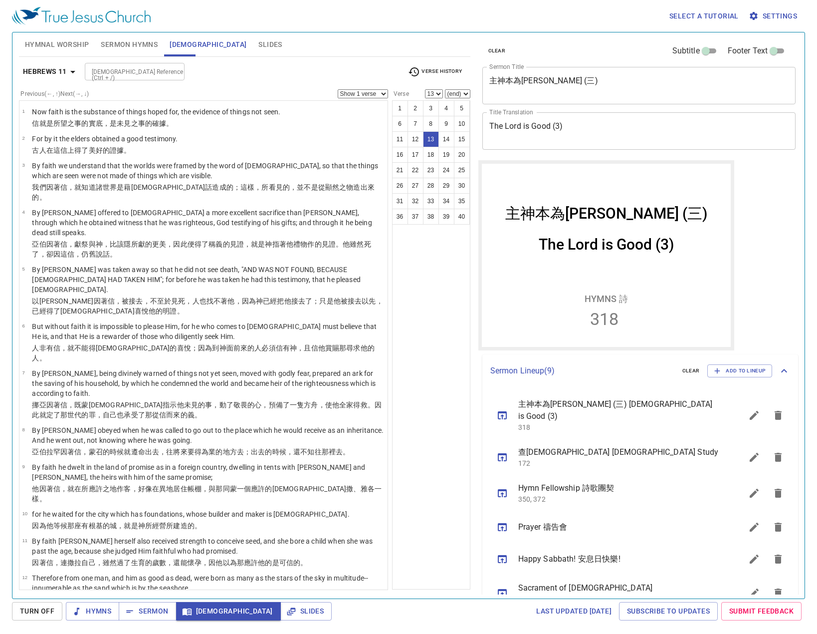
scroll to position [237, 0]
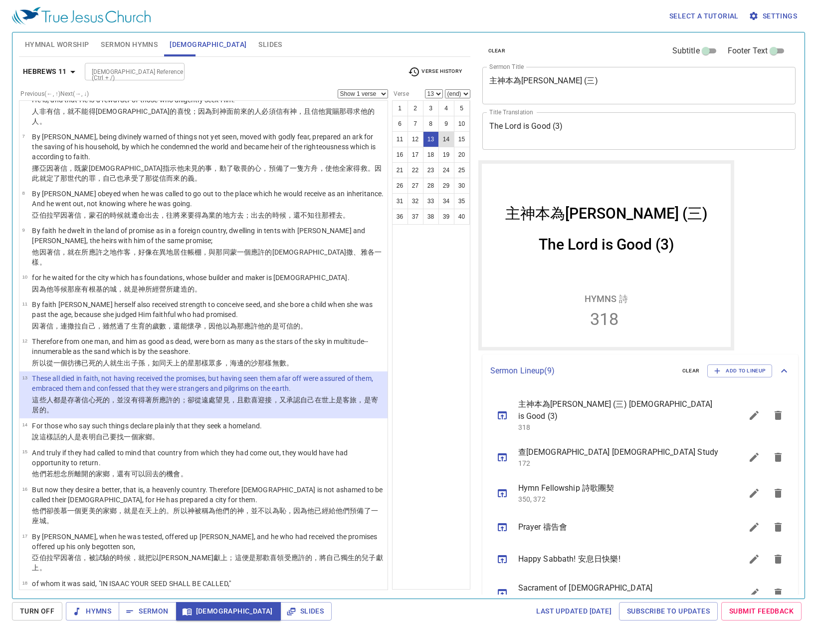
click at [441, 136] on button "14" at bounding box center [447, 139] width 16 height 16
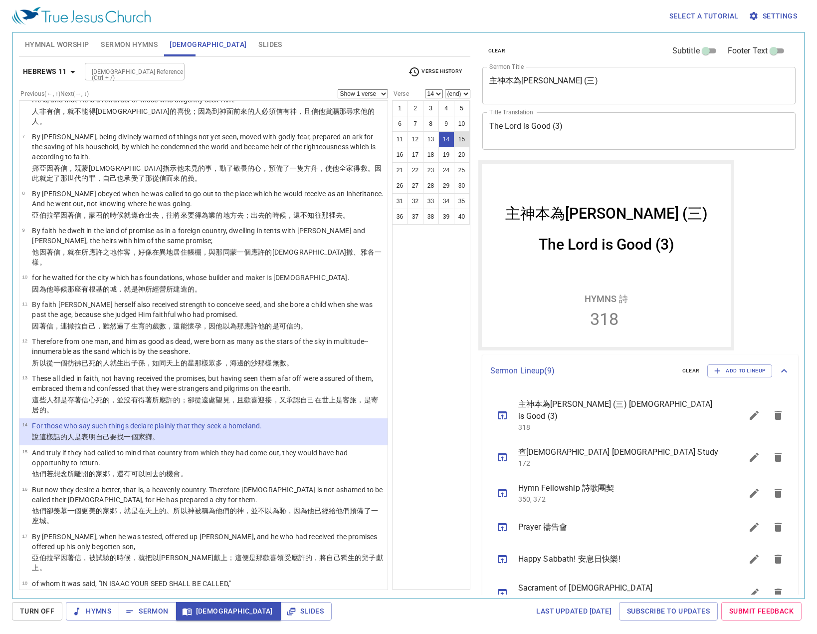
click at [463, 136] on button "15" at bounding box center [462, 139] width 16 height 16
select select "15"
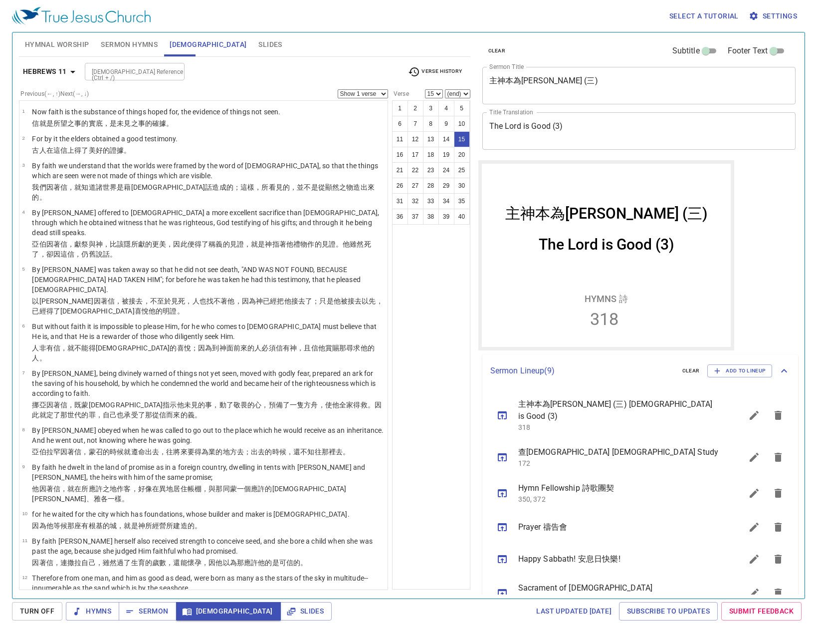
scroll to position [237, 0]
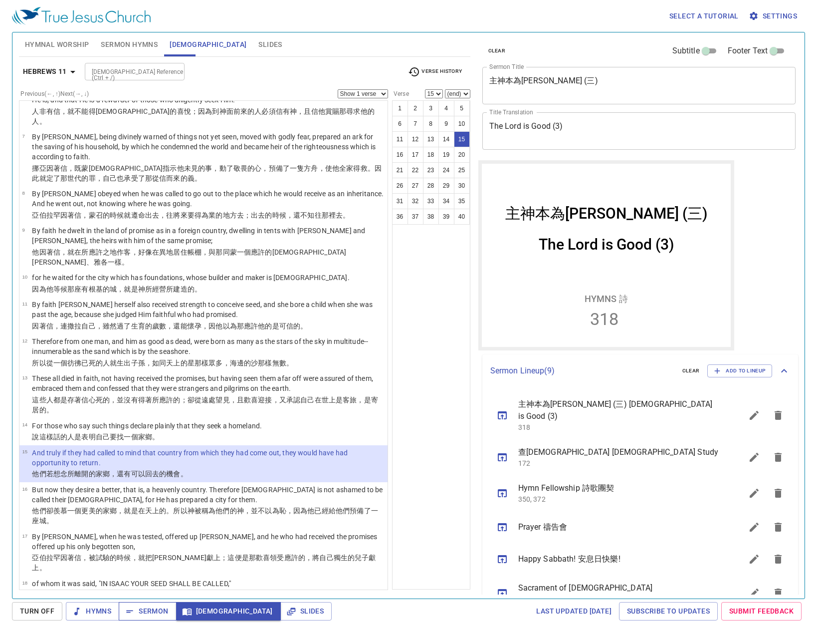
click at [151, 618] on button "Sermon" at bounding box center [147, 611] width 57 height 18
drag, startPoint x: 248, startPoint y: 67, endPoint x: 239, endPoint y: 70, distance: 9.2
click at [248, 67] on div "[DEMOGRAPHIC_DATA] Reference (Ctrl + /) [DEMOGRAPHIC_DATA] Reference (Ctrl + /)" at bounding box center [242, 71] width 315 height 17
click at [51, 71] on b "Hebrews 11" at bounding box center [45, 71] width 44 height 12
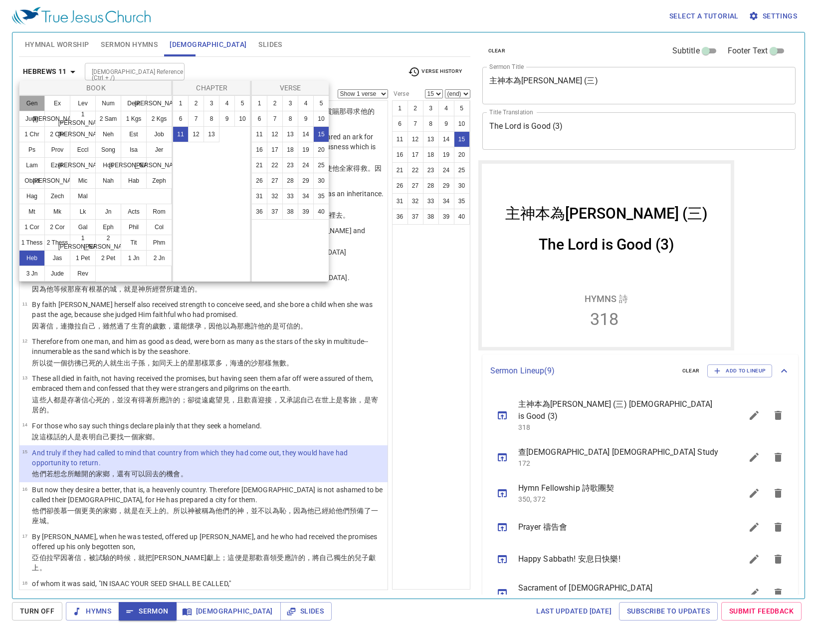
click at [38, 103] on button "Gen" at bounding box center [32, 103] width 26 height 16
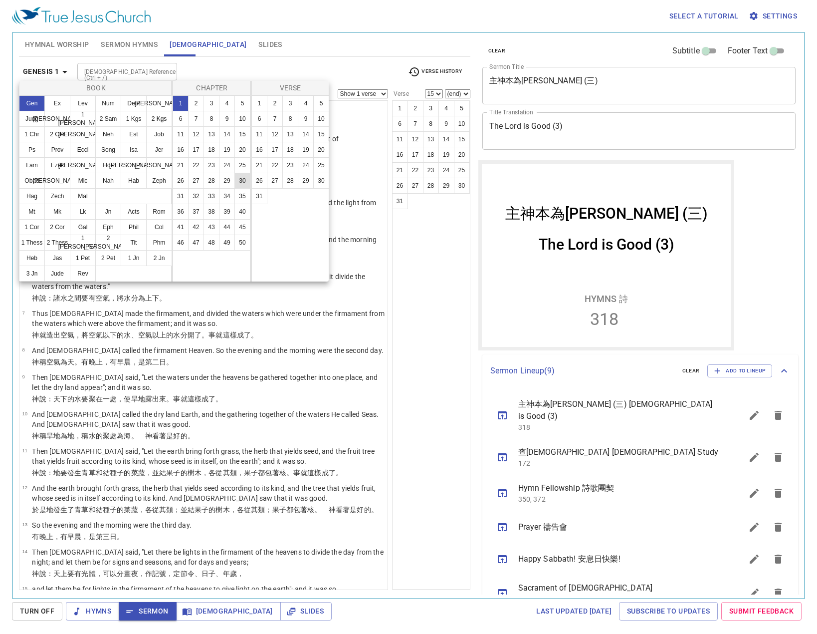
click at [243, 179] on button "30" at bounding box center [243, 181] width 16 height 16
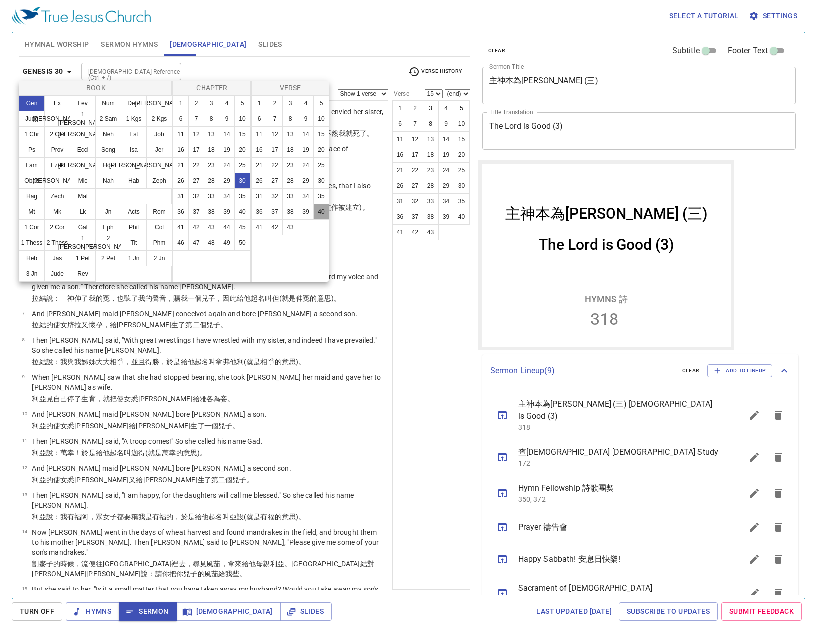
click at [319, 208] on button "40" at bounding box center [321, 212] width 16 height 16
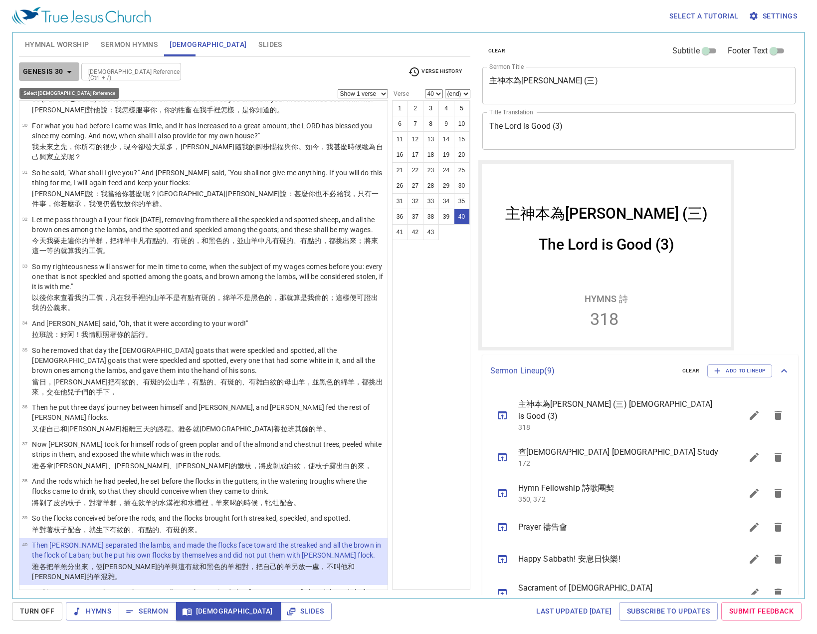
click at [59, 69] on b "Genesis 30" at bounding box center [43, 71] width 40 height 12
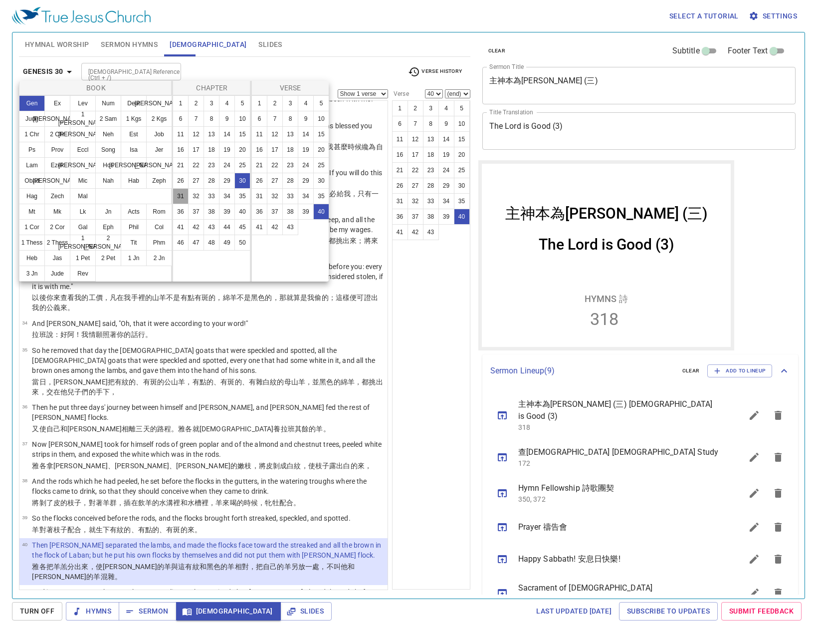
click at [183, 196] on button "31" at bounding box center [181, 196] width 16 height 16
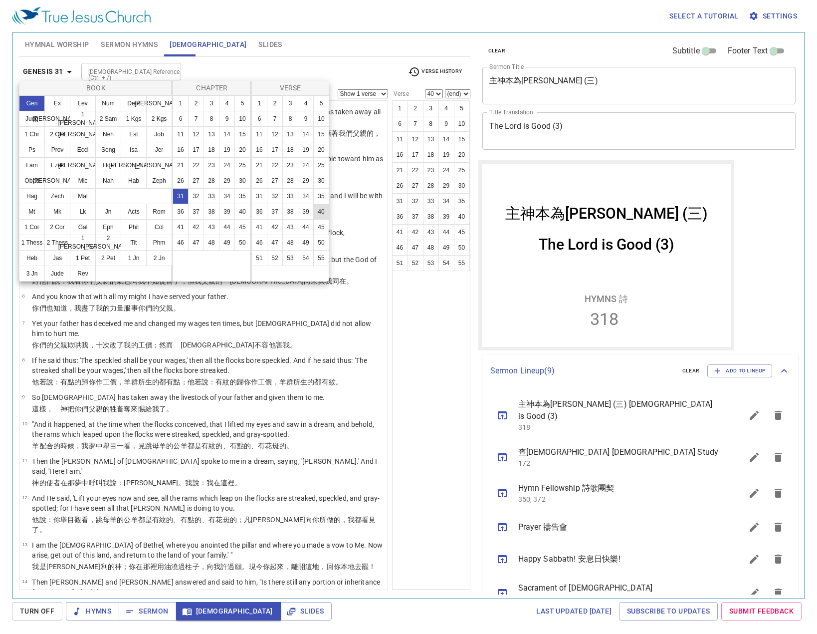
click at [321, 210] on button "40" at bounding box center [321, 212] width 16 height 16
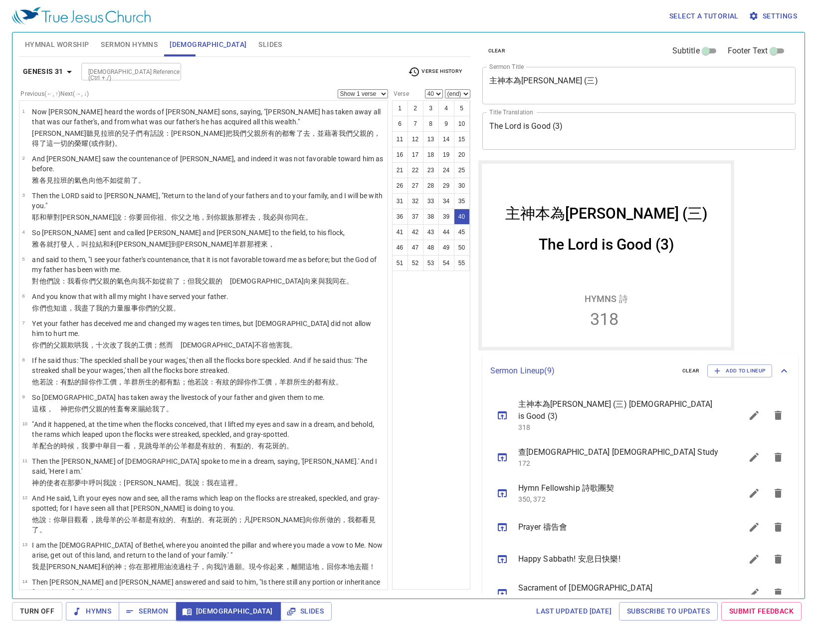
scroll to position [1109, 0]
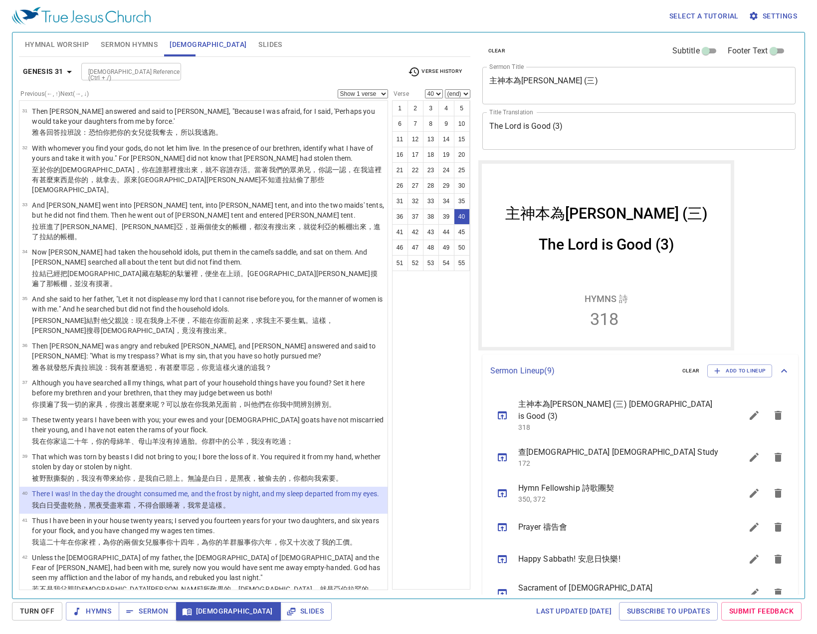
click at [259, 61] on div "Genesis 31 Bible Reference (Ctrl + /) Bible Reference (Ctrl + /) Verse History …" at bounding box center [245, 323] width 452 height 533
click at [407, 232] on button "41" at bounding box center [400, 232] width 16 height 16
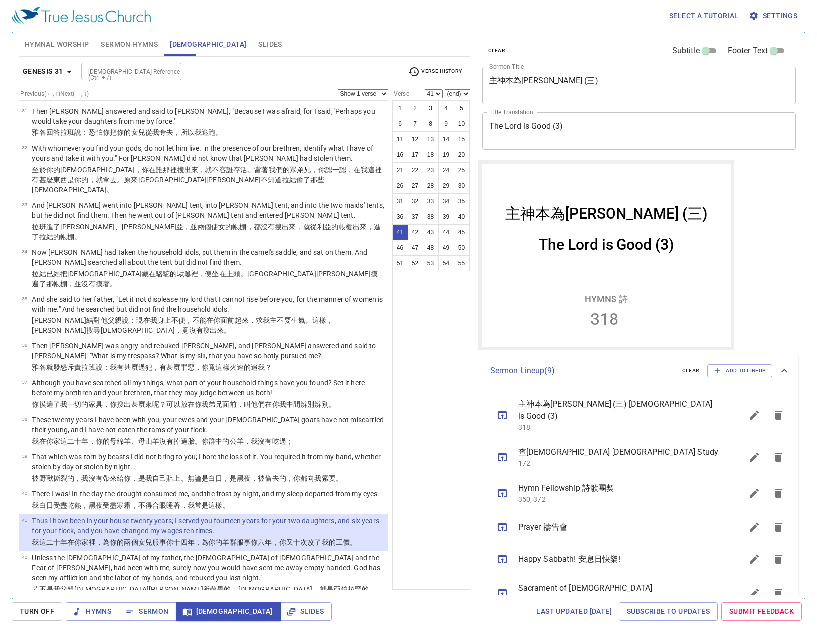
click at [249, 58] on div "Genesis 31 Bible Reference (Ctrl + /) Bible Reference (Ctrl + /) Verse History …" at bounding box center [245, 323] width 452 height 533
click at [61, 77] on span "Genesis 31" at bounding box center [49, 71] width 52 height 12
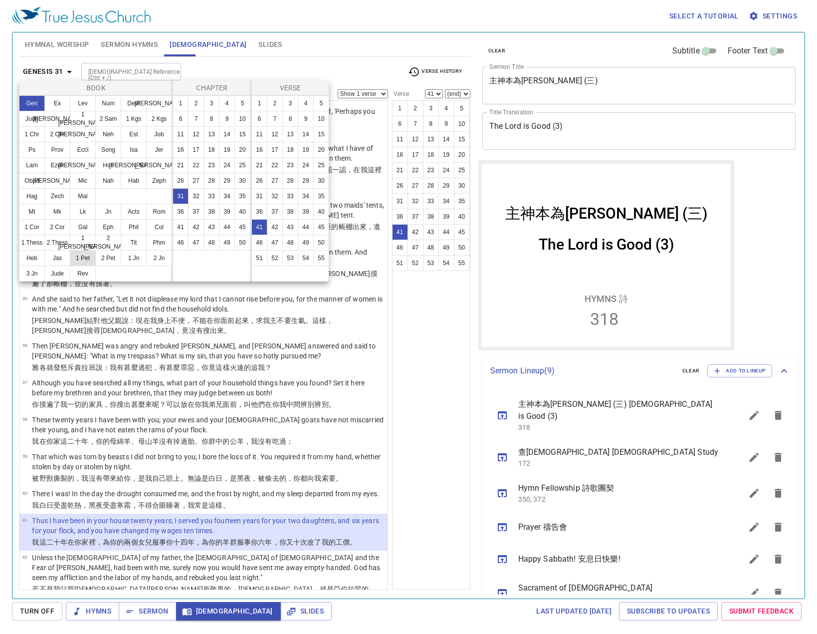
click at [83, 259] on button "1 Pet" at bounding box center [83, 258] width 26 height 16
select select "1"
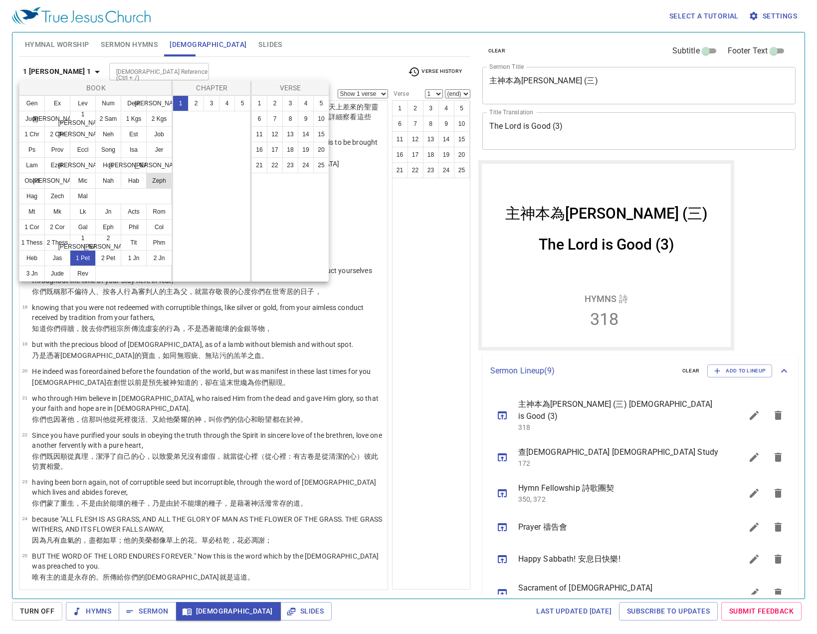
scroll to position [0, 0]
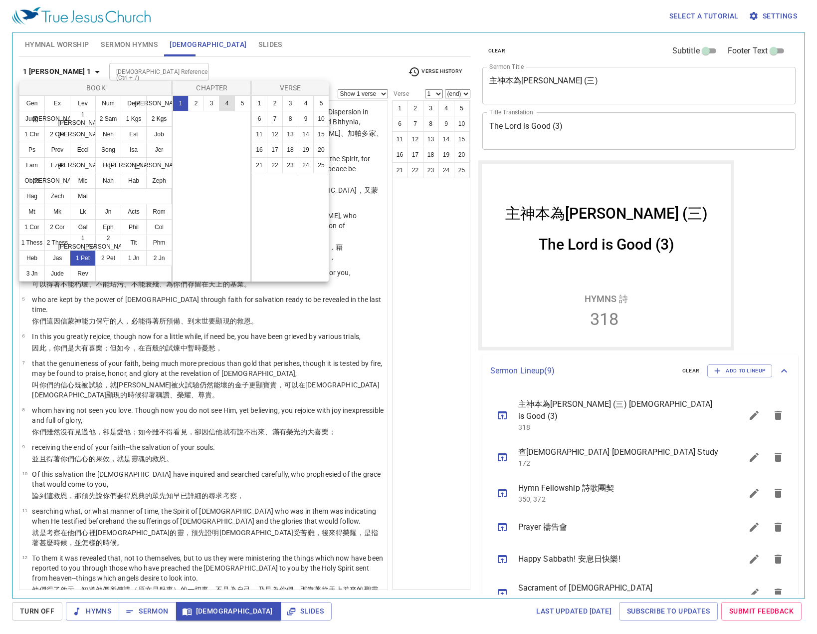
click at [228, 100] on button "4" at bounding box center [227, 103] width 16 height 16
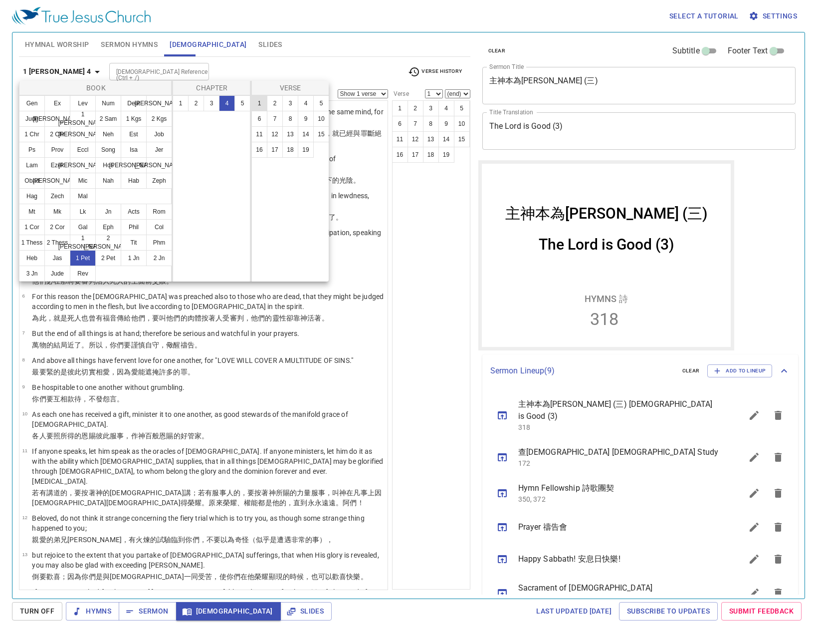
click at [258, 100] on button "1" at bounding box center [260, 103] width 16 height 16
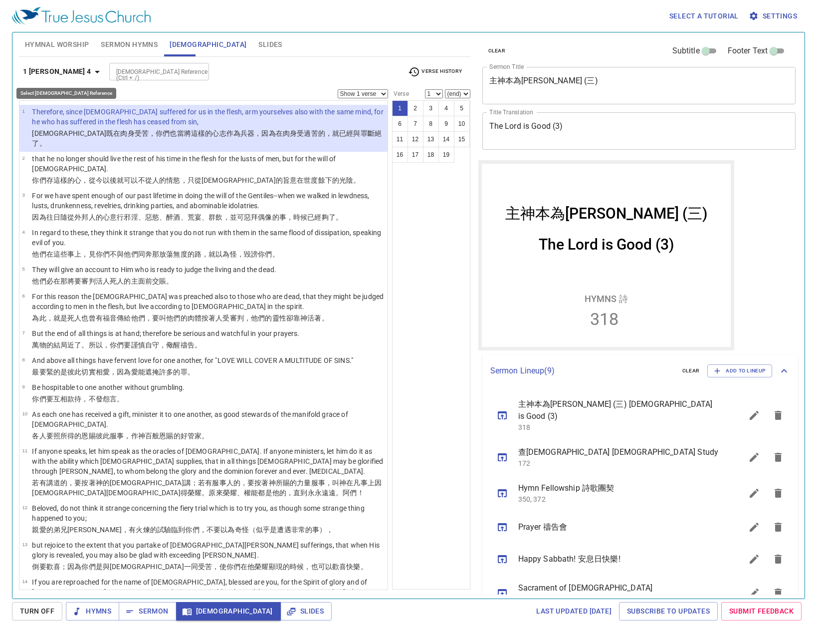
click at [91, 73] on icon "button" at bounding box center [97, 72] width 12 height 12
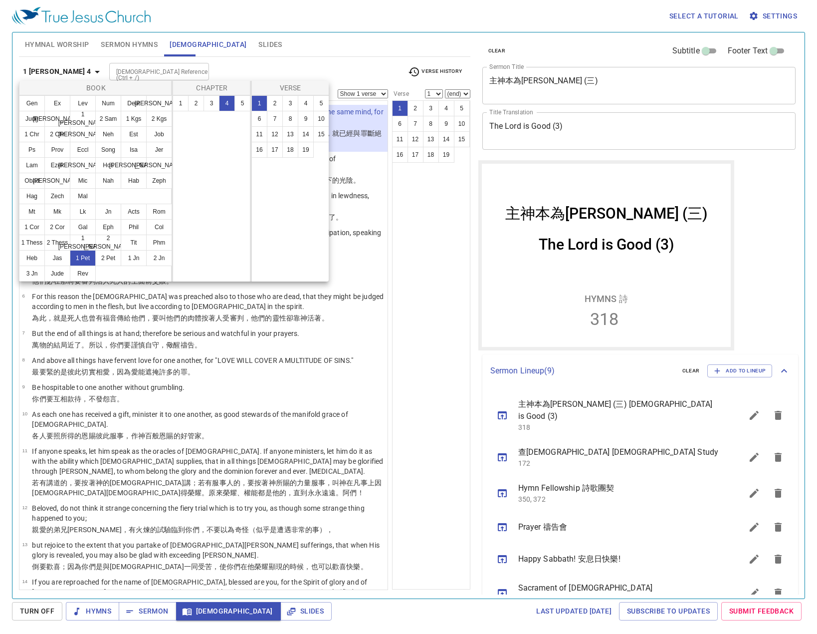
click at [298, 34] on div at bounding box center [408, 317] width 817 height 634
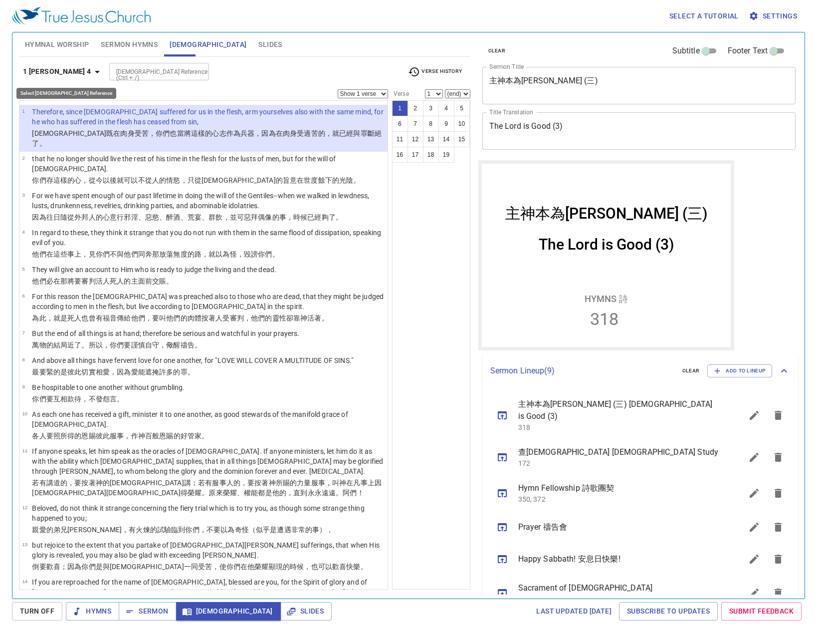
click at [53, 71] on b "1 [PERSON_NAME] 4" at bounding box center [57, 71] width 68 height 12
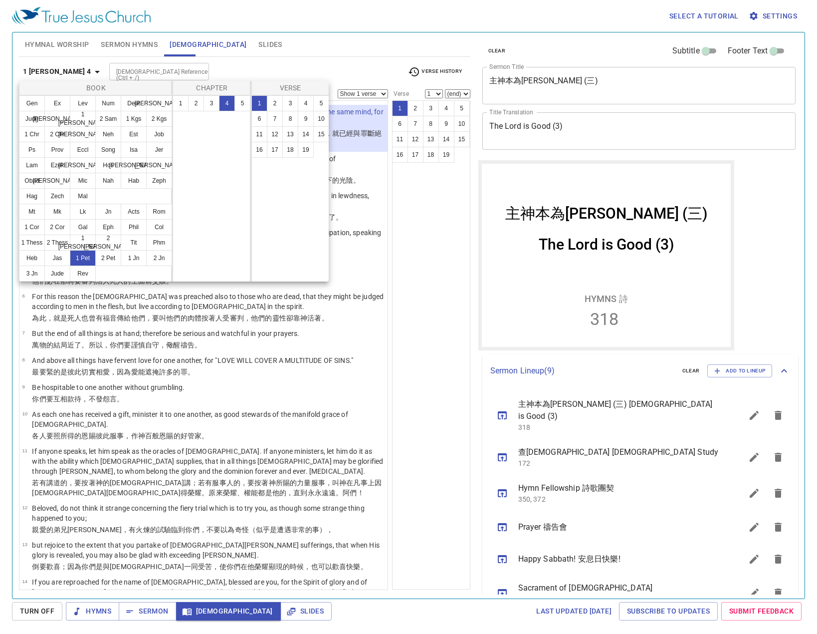
click at [140, 64] on div at bounding box center [408, 317] width 817 height 634
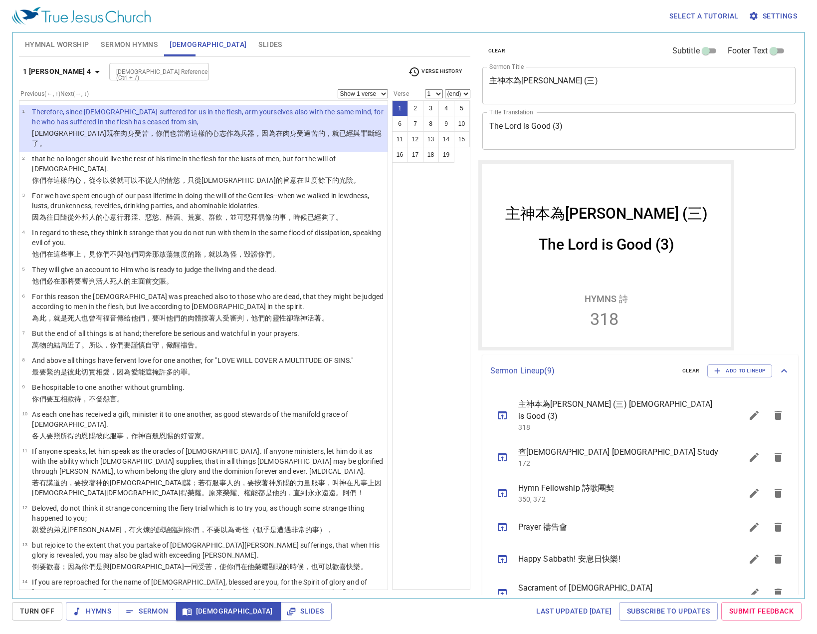
click at [140, 67] on input "[DEMOGRAPHIC_DATA] Reference (Ctrl + /)" at bounding box center [150, 71] width 77 height 11
type input "psalm 107"
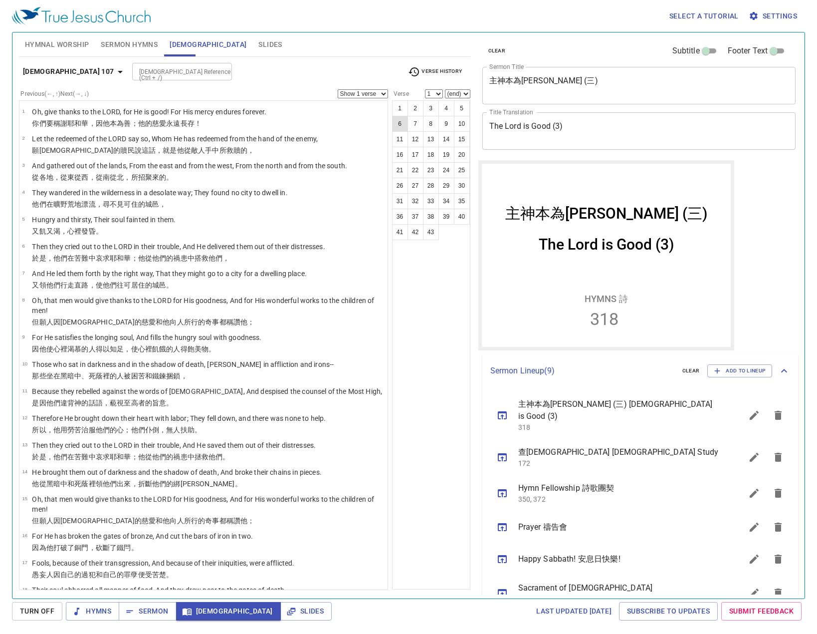
click at [403, 125] on button "6" at bounding box center [400, 124] width 16 height 16
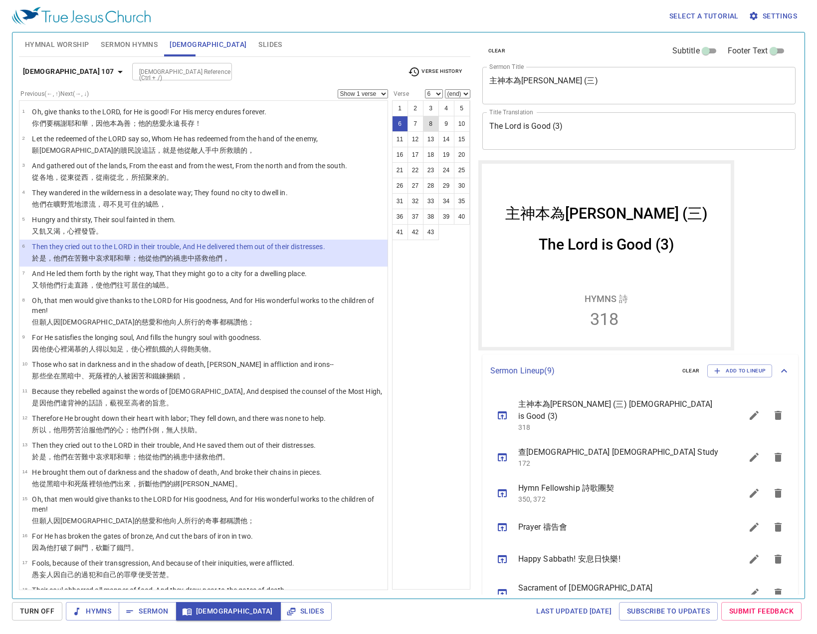
click at [427, 123] on button "8" at bounding box center [431, 124] width 16 height 16
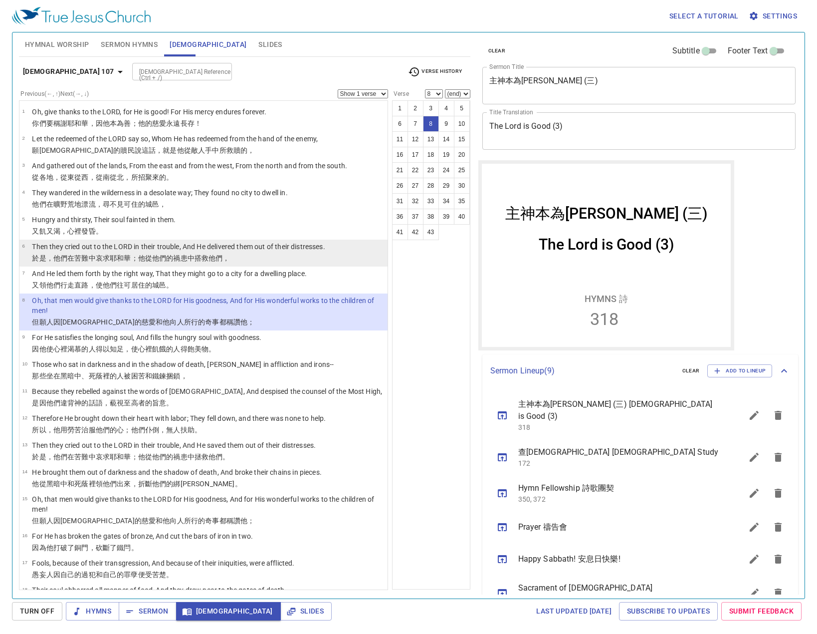
click at [203, 247] on p "Then they cried out to the LORD in their trouble, And He delivered them out of …" at bounding box center [178, 247] width 293 height 10
select select "6"
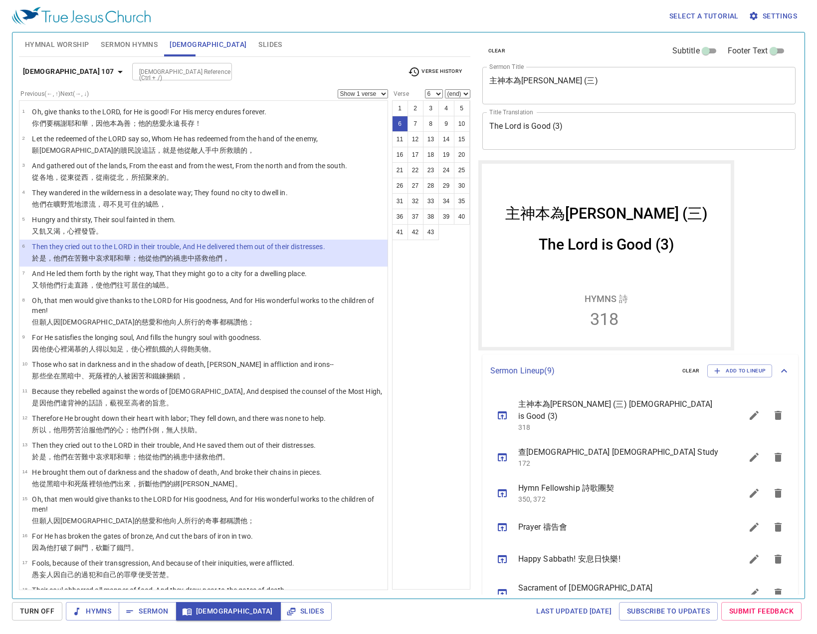
click at [357, 90] on select "Show 1 verse Show 2 verses Show 3 verses Show 4 verses Show 5 verses" at bounding box center [363, 93] width 50 height 9
select select "3"
click at [338, 89] on select "Show 1 verse Show 2 verses Show 3 verses Show 4 verses Show 5 verses" at bounding box center [363, 93] width 50 height 9
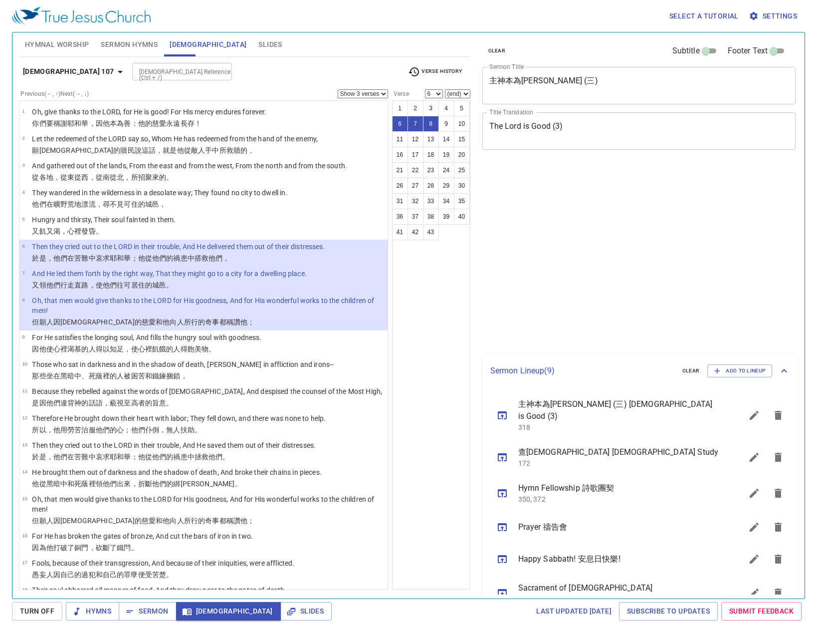
select select "3"
select select "6"
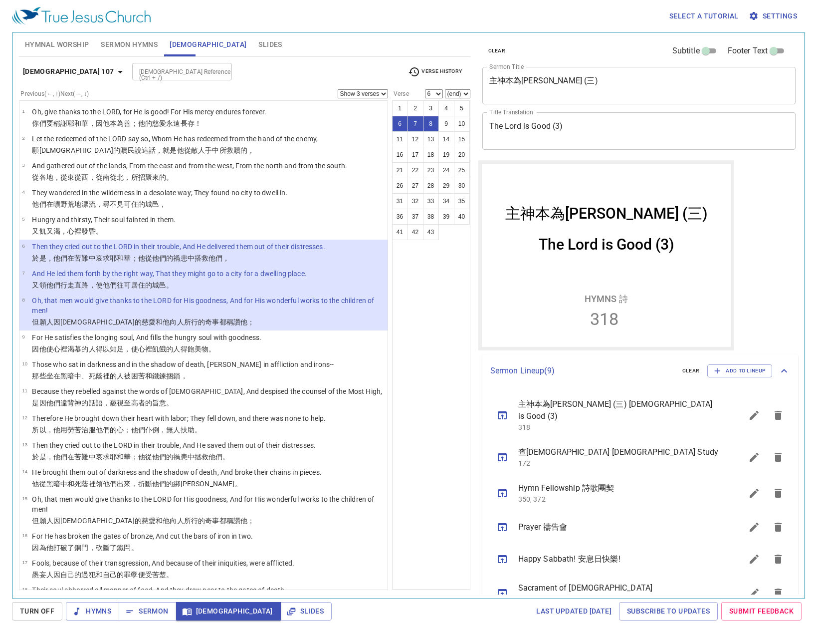
click at [269, 40] on div "Hymnal Worship Sermon Hymns [DEMOGRAPHIC_DATA] Slides" at bounding box center [245, 44] width 452 height 24
click at [153, 41] on span "Sermon Hymns" at bounding box center [129, 44] width 57 height 12
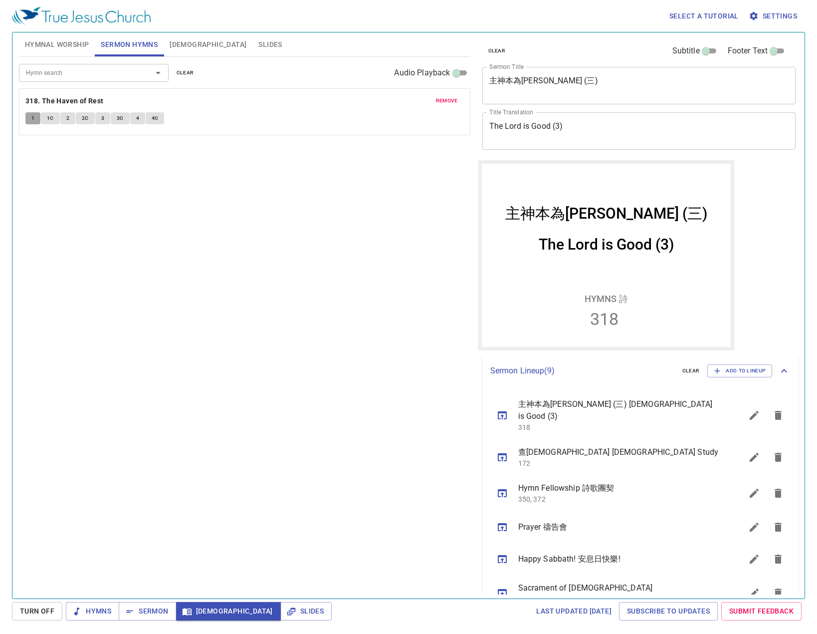
click at [25, 112] on button "1" at bounding box center [32, 118] width 15 height 12
click at [33, 120] on span "1" at bounding box center [32, 118] width 3 height 9
click at [160, 607] on span "Sermon" at bounding box center [147, 611] width 41 height 12
click at [369, 256] on div "Hymn search Hymn search clear Audio Playback remove 318. The Haven of Rest 1 1C…" at bounding box center [245, 323] width 452 height 533
